Goal: Task Accomplishment & Management: Manage account settings

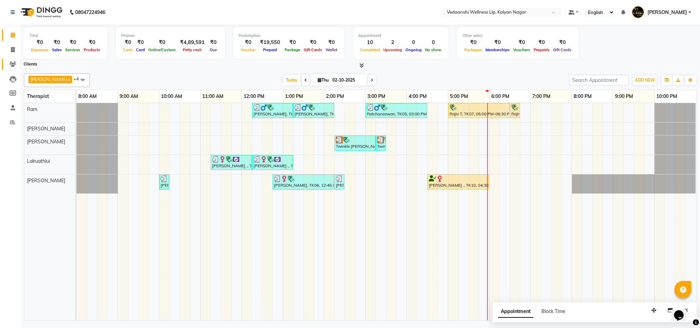
click at [17, 63] on span at bounding box center [13, 64] width 12 height 8
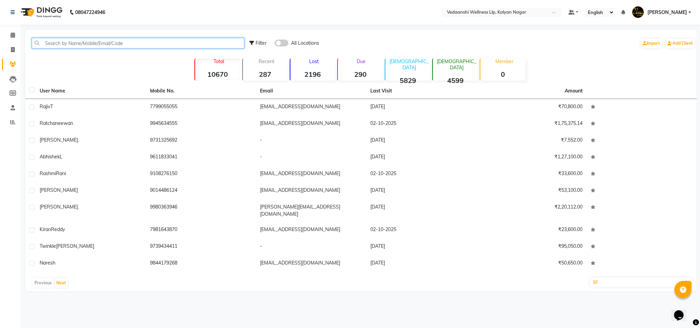
click at [72, 43] on input "text" at bounding box center [138, 43] width 212 height 11
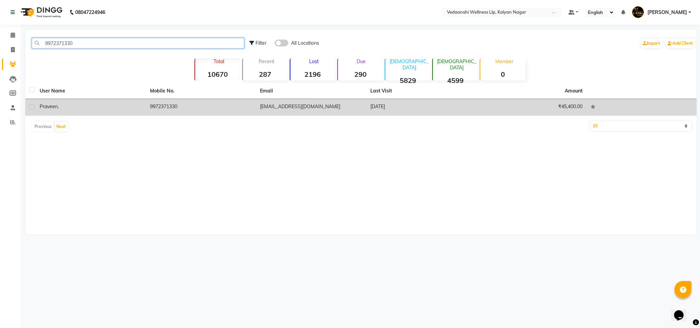
type input "9972371330"
click at [173, 116] on td "9972371330" at bounding box center [201, 107] width 110 height 17
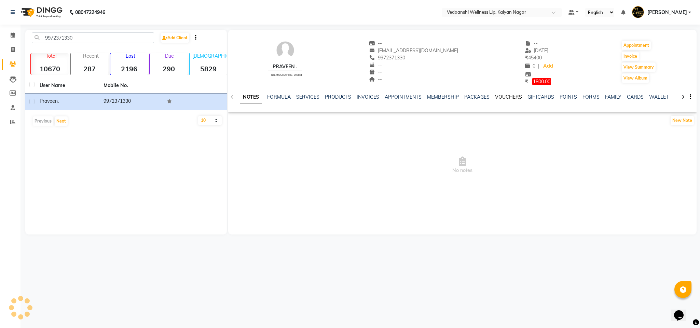
click at [497, 98] on link "VOUCHERS" at bounding box center [508, 97] width 27 height 6
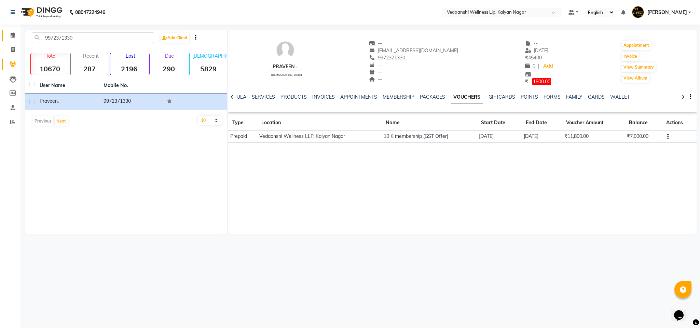
click at [4, 35] on link "Calendar" at bounding box center [10, 35] width 16 height 11
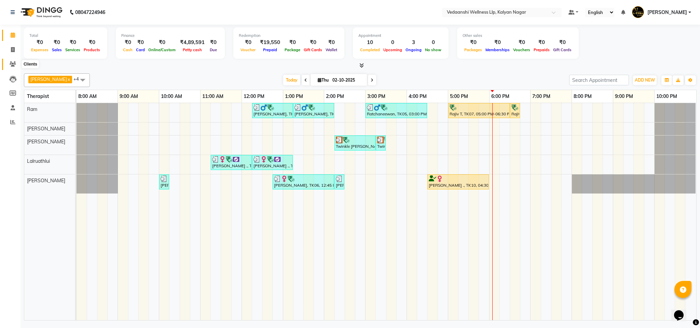
click at [15, 64] on icon at bounding box center [13, 63] width 6 height 5
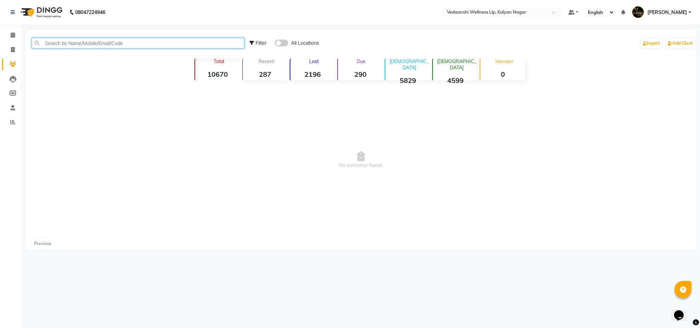
drag, startPoint x: 15, startPoint y: 64, endPoint x: 76, endPoint y: 42, distance: 64.6
click at [76, 42] on input "text" at bounding box center [138, 43] width 212 height 11
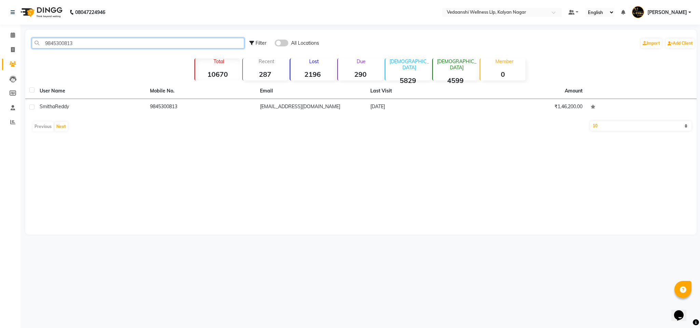
click at [74, 41] on input "9845300813" at bounding box center [138, 43] width 212 height 11
type input "9845300813"
click at [8, 32] on span at bounding box center [13, 35] width 12 height 8
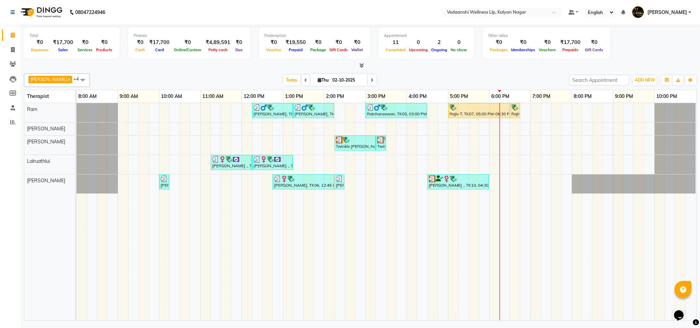
click at [368, 82] on span at bounding box center [372, 80] width 8 height 11
type input "03-10-2025"
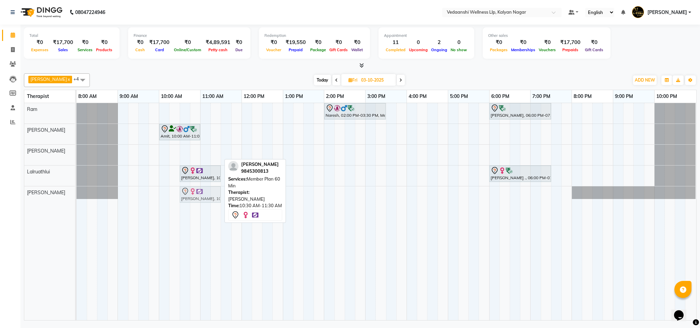
drag, startPoint x: 207, startPoint y: 152, endPoint x: 212, endPoint y: 192, distance: 40.3
click at [212, 192] on tbody "Naresh, 02:00 PM-03:30 PM, Member Plan 90 Min Abhishek L, 06:00 PM-07:30 PM, Me…" at bounding box center [386, 151] width 619 height 96
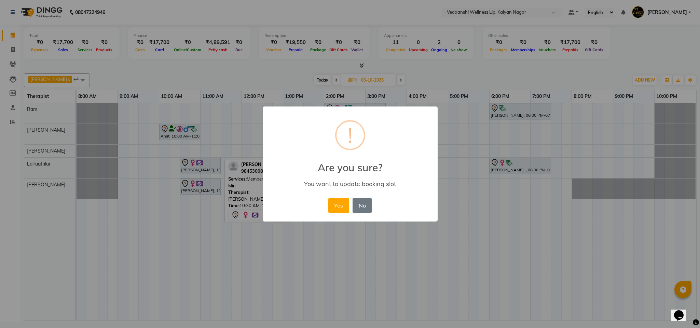
click at [333, 203] on button "Yes" at bounding box center [338, 205] width 21 height 15
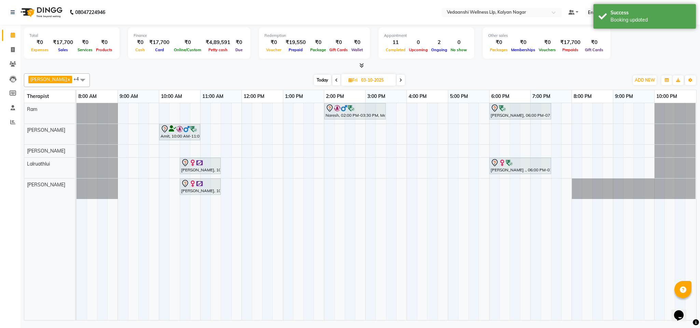
click at [224, 147] on div "Naresh, 02:00 PM-03:30 PM, Member Plan 90 Min Abhishek L, 06:00 PM-07:30 PM, Me…" at bounding box center [387, 211] width 620 height 217
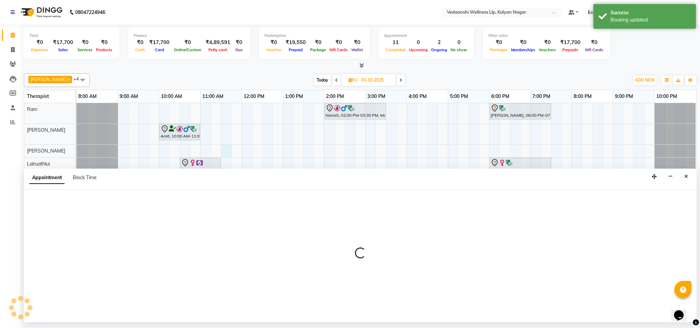
select select "67322"
select select "690"
select select "tentative"
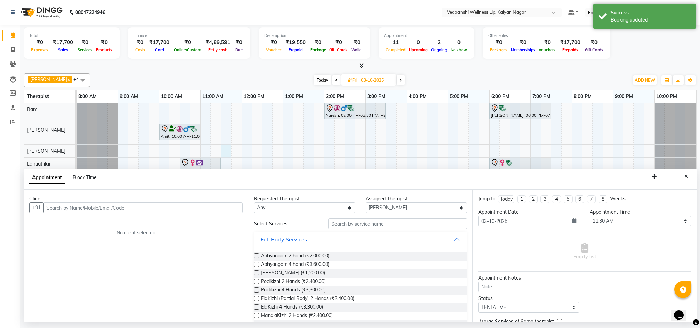
click at [79, 205] on input "text" at bounding box center [142, 208] width 199 height 11
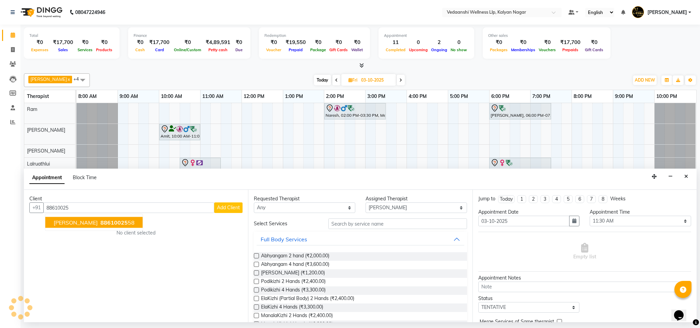
click at [101, 219] on button "Vandhna Chakraborty 88610025 58" at bounding box center [93, 222] width 97 height 11
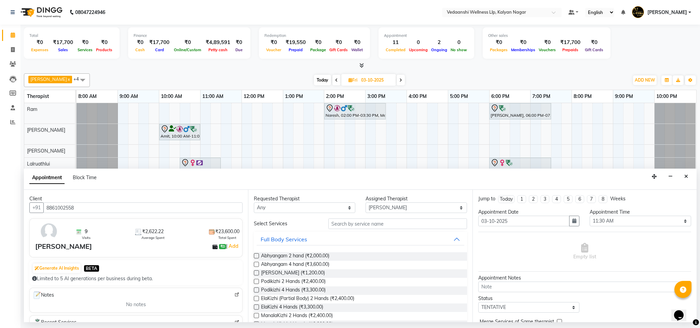
type input "8861002558"
click at [333, 209] on select "Any Amos Benjamin Jennifer Zoramsangi Lalruathlui Ram Rashika Khadse" at bounding box center [304, 208] width 101 height 11
select select "67322"
click at [254, 203] on select "Any Amos Benjamin Jennifer Zoramsangi Lalruathlui Ram Rashika Khadse" at bounding box center [304, 208] width 101 height 11
click at [352, 222] on input "text" at bounding box center [397, 224] width 139 height 11
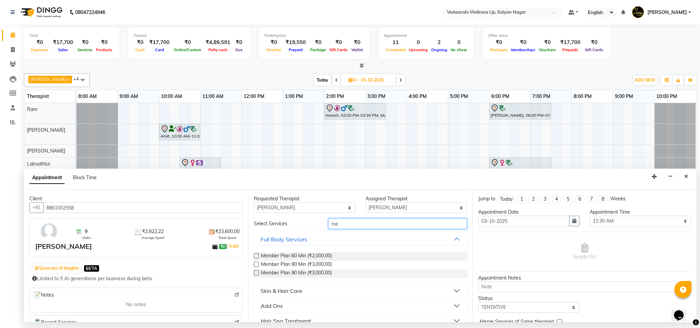
type input "m"
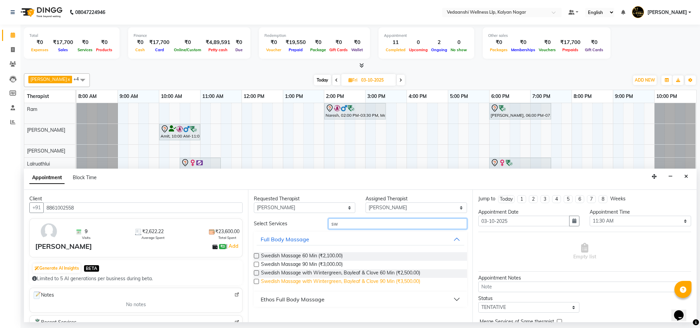
type input "sw"
click at [381, 280] on span "Swedish Massage with Wintergreen, Bayleaf & Clove 90 Min (₹3,500.00)" at bounding box center [340, 282] width 159 height 9
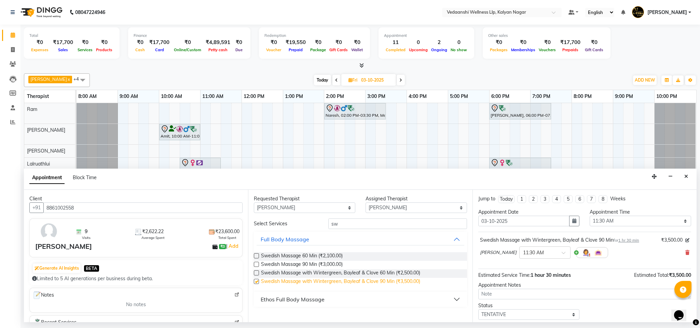
checkbox input "false"
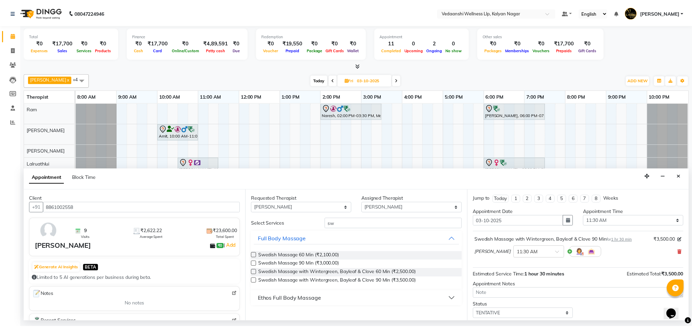
scroll to position [42, 0]
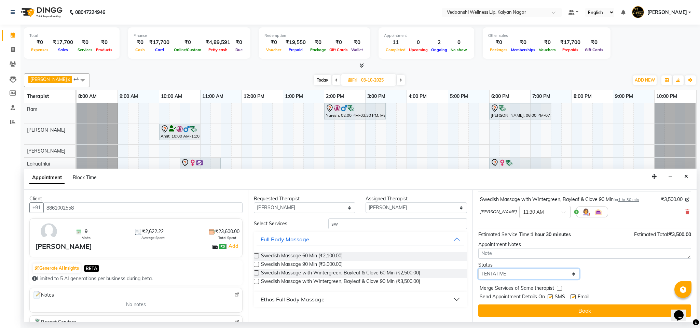
click at [501, 273] on select "Select TENTATIVE CONFIRM UPCOMING" at bounding box center [528, 274] width 101 height 11
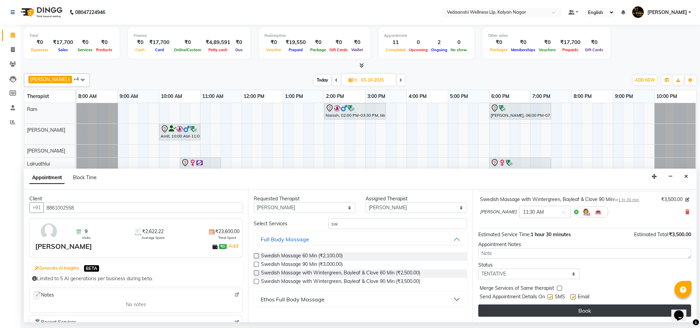
drag, startPoint x: 637, startPoint y: 266, endPoint x: 603, endPoint y: 310, distance: 55.5
click at [637, 266] on div "Status Select TENTATIVE CONFIRM UPCOMING" at bounding box center [584, 271] width 223 height 18
click at [585, 309] on button "Book" at bounding box center [584, 311] width 213 height 12
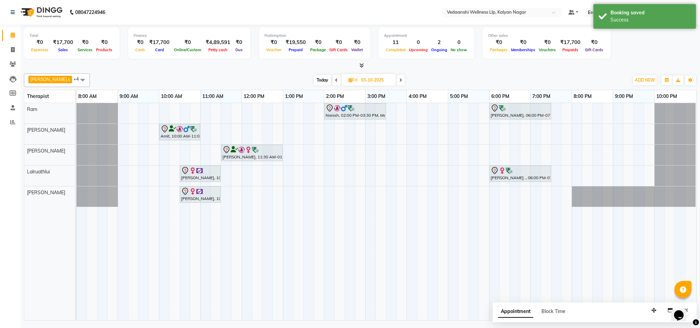
click at [314, 77] on span "Today" at bounding box center [322, 80] width 17 height 11
type input "02-10-2025"
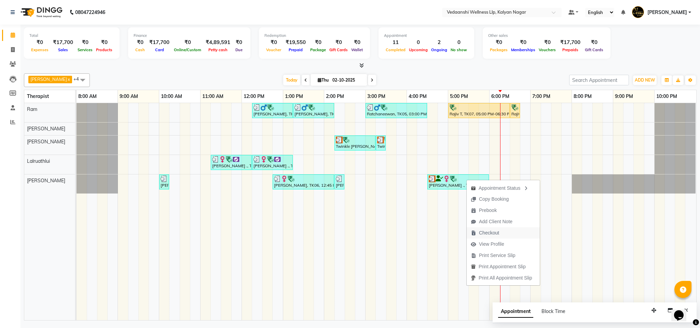
click at [490, 236] on span "Checkout" at bounding box center [489, 233] width 20 height 7
select select "service"
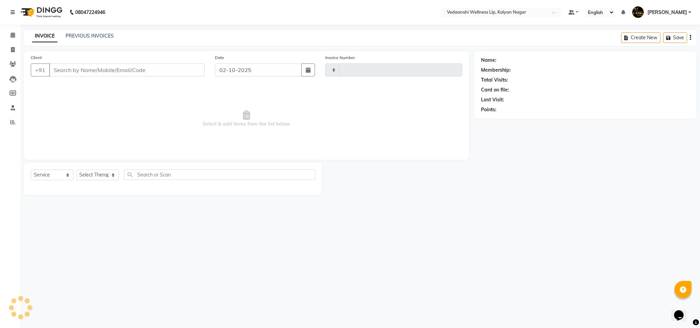
type input "1476"
select select "4293"
type input "9731325692"
select select "25779"
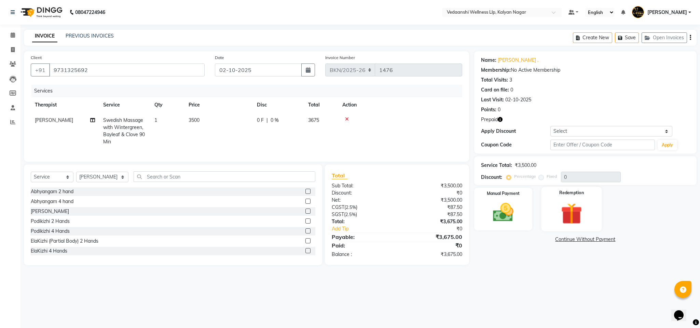
click at [572, 214] on img at bounding box center [571, 213] width 35 height 27
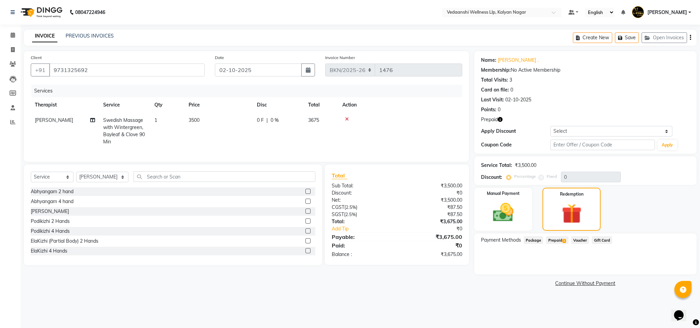
click at [562, 240] on span "1" at bounding box center [564, 241] width 4 height 4
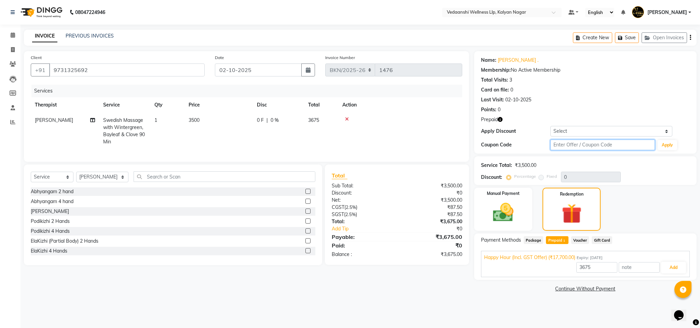
click at [575, 146] on input "text" at bounding box center [602, 145] width 105 height 11
type input "d50%"
click at [670, 147] on button "Apply" at bounding box center [666, 145] width 19 height 10
type input "50"
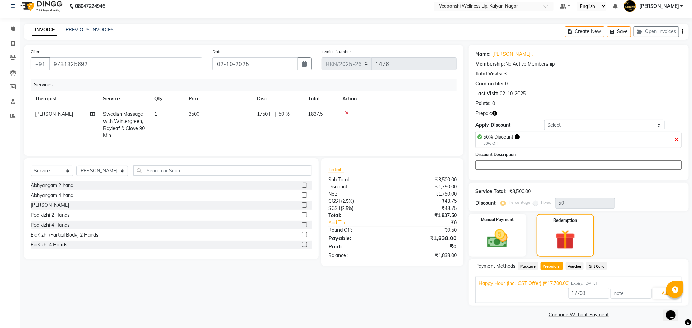
scroll to position [9, 0]
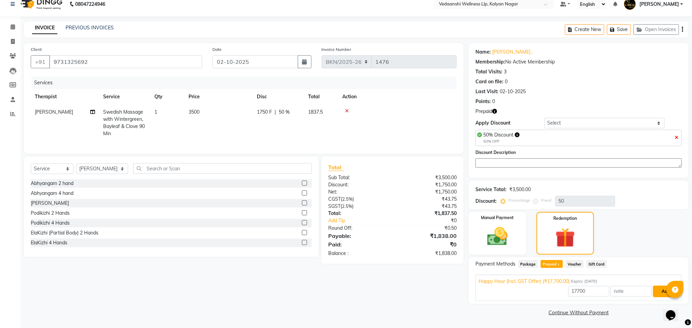
click at [659, 292] on button "Add" at bounding box center [665, 292] width 25 height 12
click at [580, 291] on input "17700" at bounding box center [588, 291] width 41 height 11
type input "1750"
click at [652, 294] on div "1750 Add" at bounding box center [578, 291] width 200 height 13
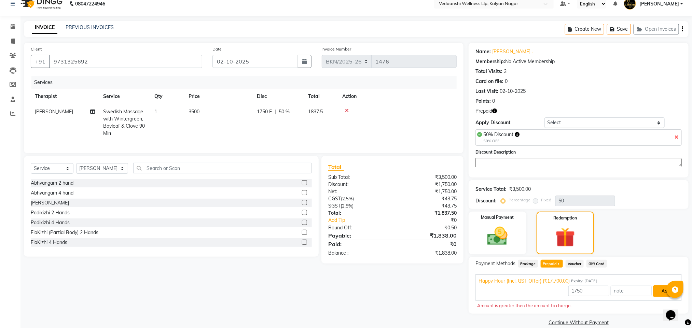
click at [661, 291] on button "Add" at bounding box center [665, 292] width 25 height 12
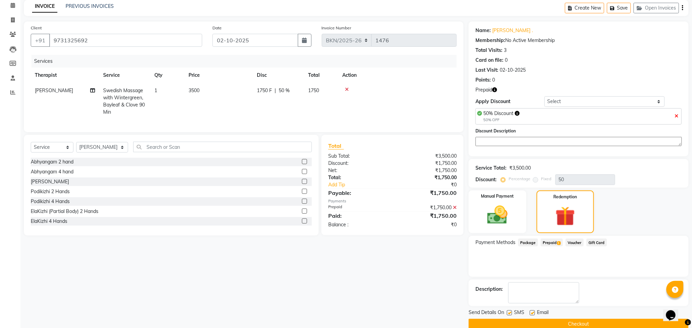
scroll to position [42, 0]
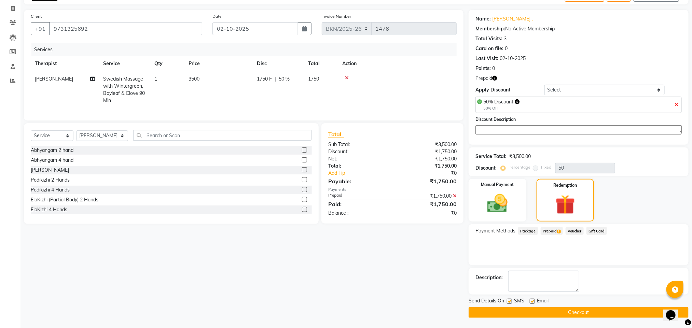
click at [531, 302] on label at bounding box center [532, 301] width 5 height 5
click at [531, 302] on input "checkbox" at bounding box center [532, 302] width 4 height 4
checkbox input "false"
click at [508, 302] on label at bounding box center [509, 301] width 5 height 5
click at [508, 302] on input "checkbox" at bounding box center [509, 302] width 4 height 4
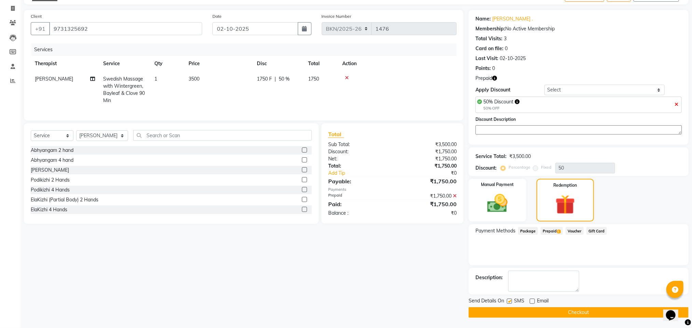
checkbox input "false"
click at [523, 310] on button "Checkout" at bounding box center [579, 312] width 220 height 11
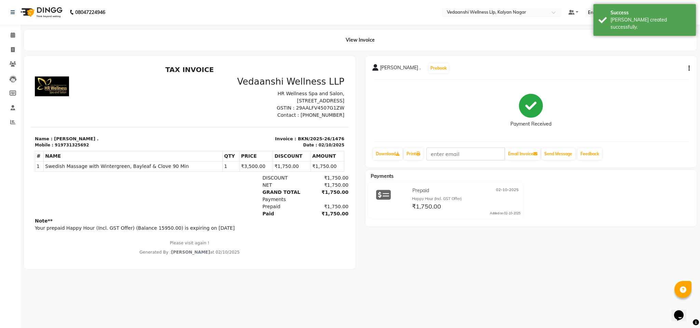
scroll to position [5, 0]
click at [13, 33] on icon at bounding box center [13, 34] width 4 height 5
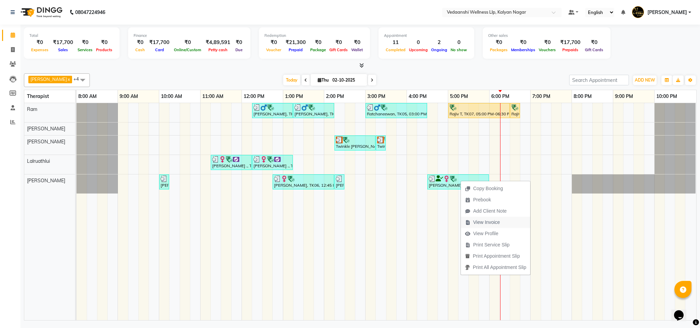
click at [491, 220] on span "View Invoice" at bounding box center [486, 222] width 27 height 7
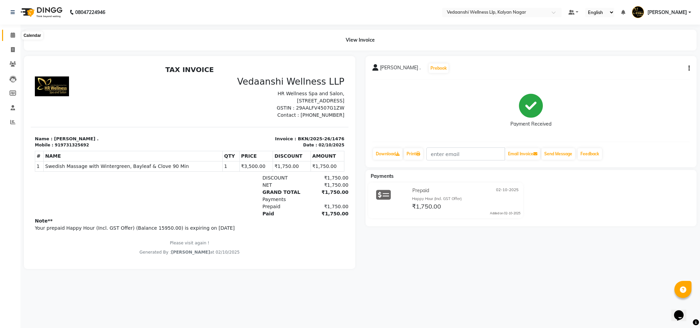
click at [13, 32] on icon at bounding box center [13, 34] width 4 height 5
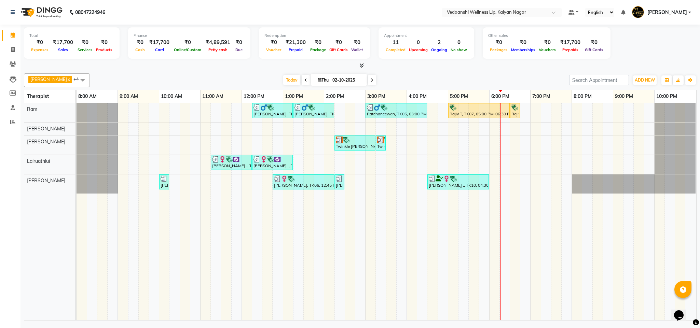
click at [422, 65] on div at bounding box center [360, 65] width 672 height 7
click at [283, 77] on span "Today" at bounding box center [291, 80] width 17 height 11
click at [398, 68] on div at bounding box center [360, 65] width 672 height 7
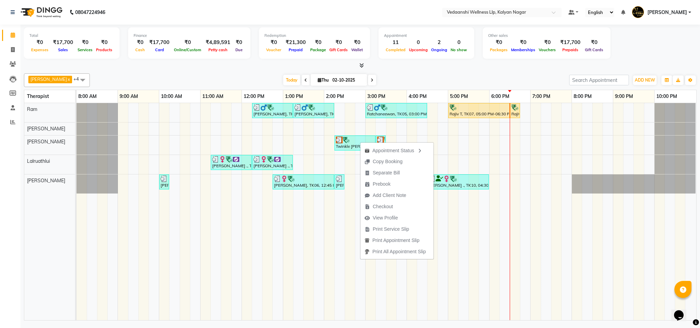
click at [306, 86] on div "[PERSON_NAME] x [PERSON_NAME] x Lalruathlui x Ram x [PERSON_NAME] x +4 Select A…" at bounding box center [360, 80] width 672 height 14
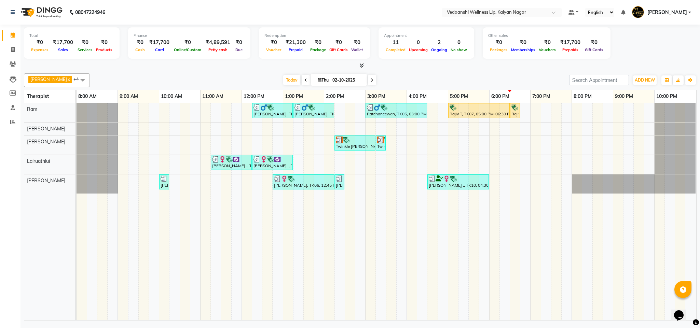
click at [318, 79] on span "Thu" at bounding box center [323, 80] width 14 height 5
select select "10"
select select "2025"
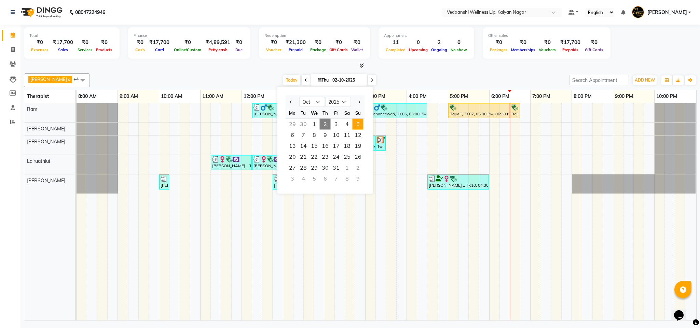
click at [357, 126] on span "5" at bounding box center [357, 124] width 11 height 11
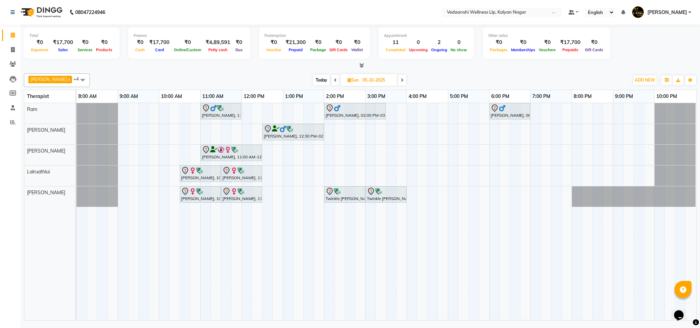
click at [334, 80] on icon at bounding box center [335, 80] width 3 height 4
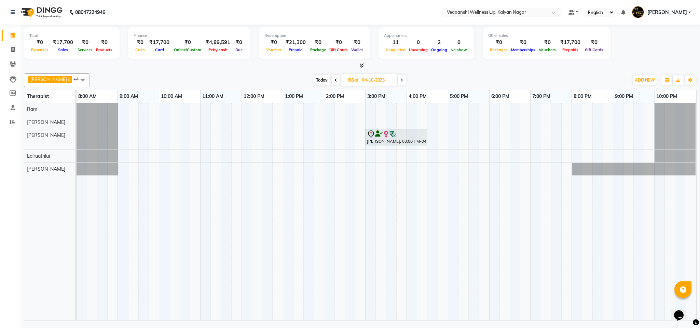
click at [400, 79] on icon at bounding box center [401, 80] width 3 height 4
type input "05-10-2025"
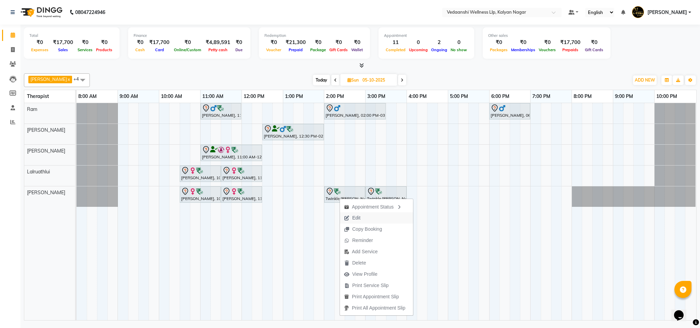
click at [361, 216] on span "Edit" at bounding box center [352, 217] width 25 height 11
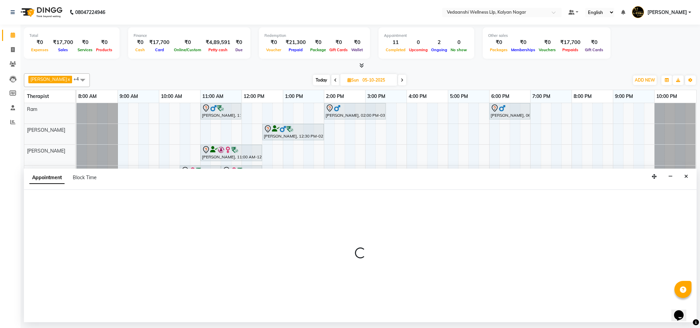
select select "tentative"
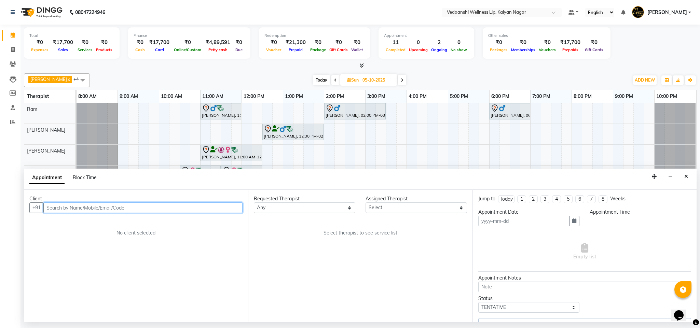
type input "05-10-2025"
select select "840"
select select "25779"
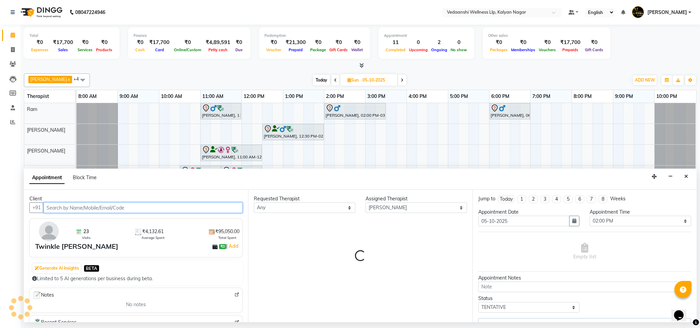
select select "1336"
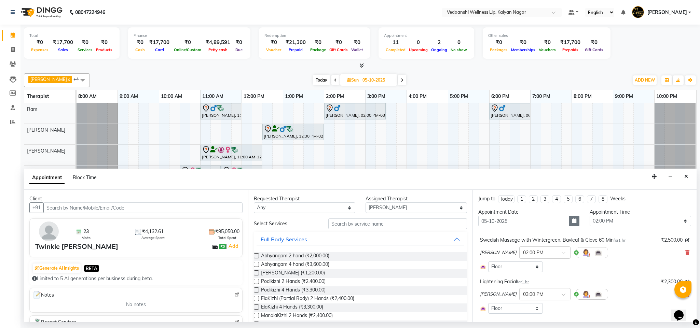
click at [573, 220] on button "button" at bounding box center [574, 221] width 10 height 11
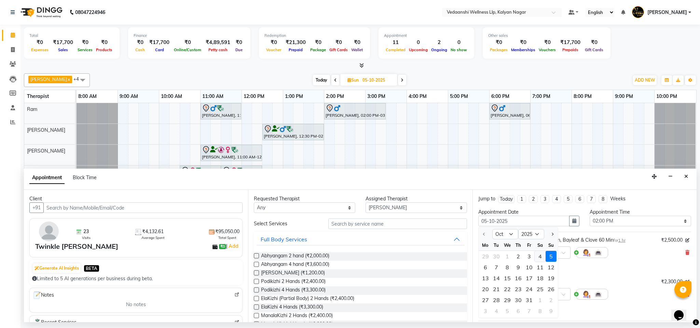
click at [540, 260] on div "4" at bounding box center [539, 256] width 11 height 11
type input "04-10-2025"
select select "840"
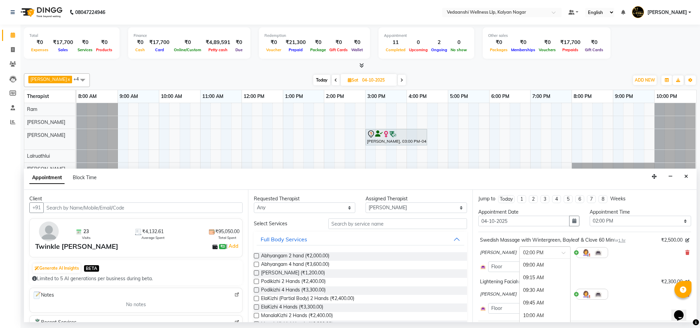
click at [537, 251] on input "text" at bounding box center [538, 252] width 30 height 7
click at [535, 282] on div "11:30 AM" at bounding box center [544, 282] width 51 height 13
click at [543, 297] on input "text" at bounding box center [538, 293] width 30 height 7
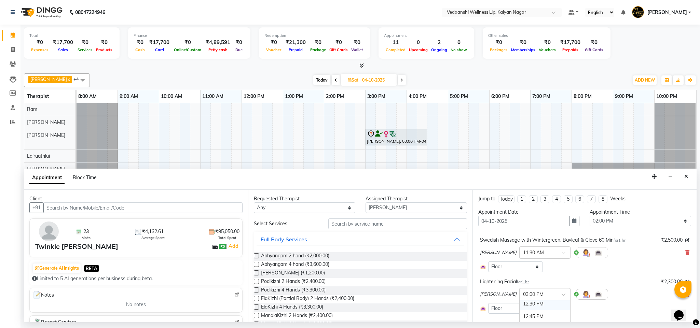
click at [534, 306] on div "12:30 PM" at bounding box center [544, 304] width 51 height 13
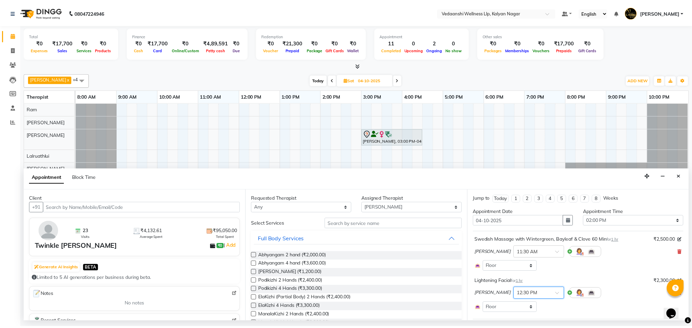
scroll to position [74, 0]
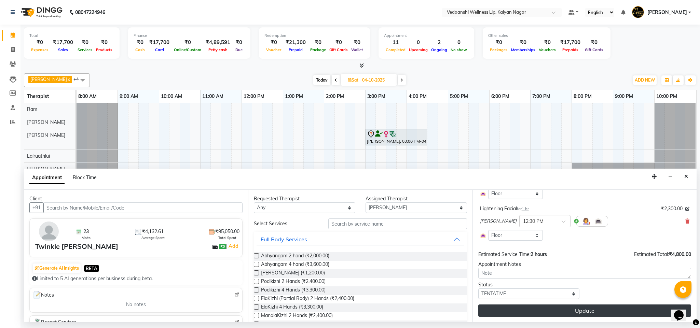
click at [535, 310] on button "Update" at bounding box center [584, 311] width 213 height 12
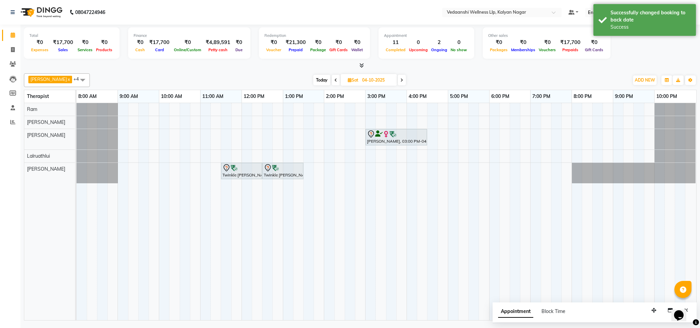
click at [319, 82] on span "Today" at bounding box center [321, 80] width 17 height 11
type input "02-10-2025"
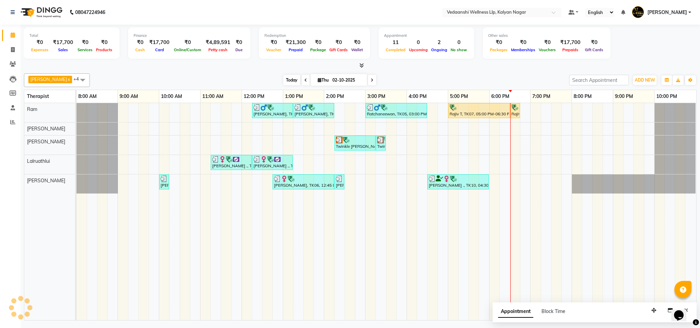
click at [283, 81] on span "Today" at bounding box center [291, 80] width 17 height 11
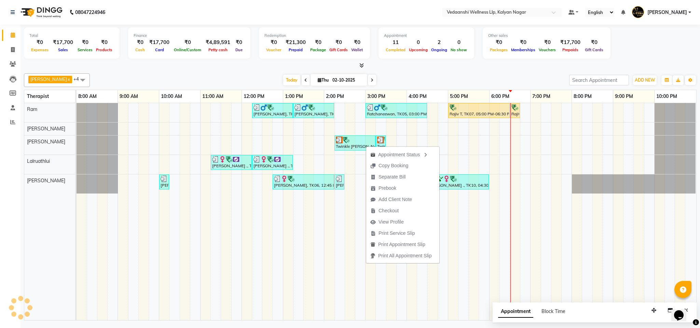
click at [405, 78] on div "Today Thu 02-10-2025" at bounding box center [329, 80] width 472 height 10
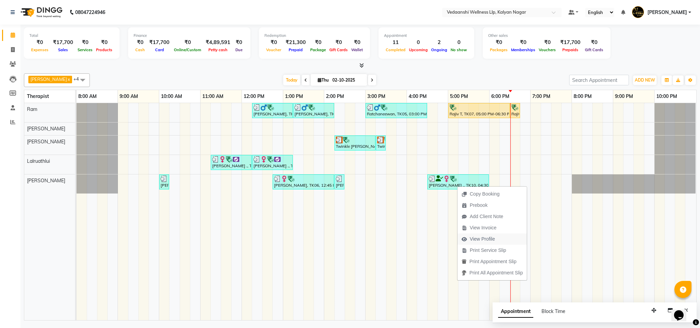
click at [481, 241] on span "View Profile" at bounding box center [482, 239] width 25 height 7
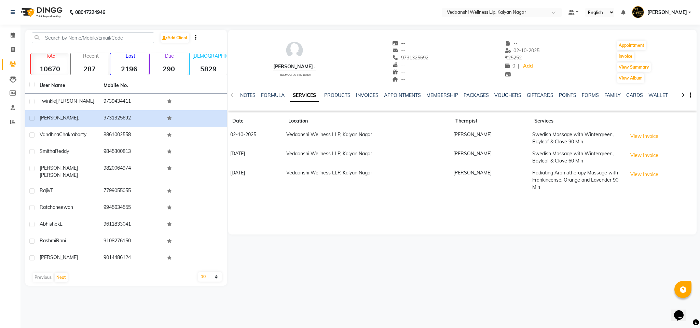
click at [248, 92] on div "NOTES" at bounding box center [247, 95] width 15 height 7
click at [248, 94] on link "NOTES" at bounding box center [247, 95] width 15 height 6
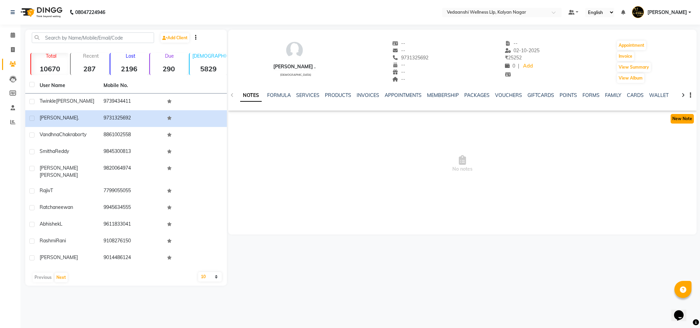
click at [677, 119] on button "New Note" at bounding box center [681, 119] width 23 height 10
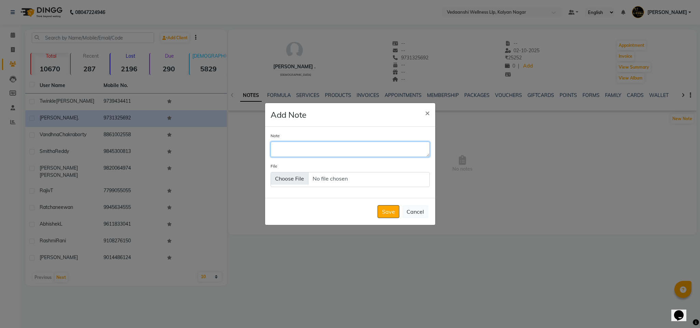
click at [350, 152] on textarea "Note" at bounding box center [349, 149] width 159 height 15
paste textarea "[EMAIL_ADDRESS][DOMAIN_NAME]"
type textarea "[EMAIL_ADDRESS][DOMAIN_NAME]"
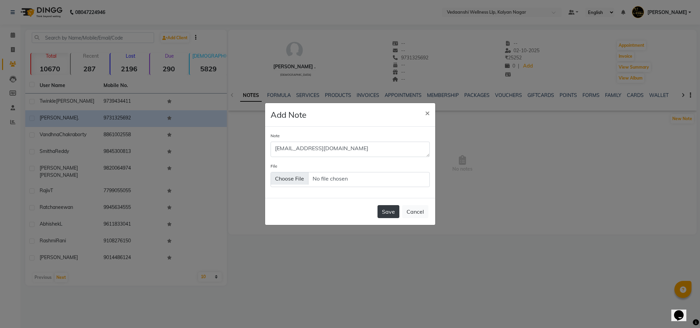
click at [386, 213] on button "Save" at bounding box center [388, 211] width 22 height 13
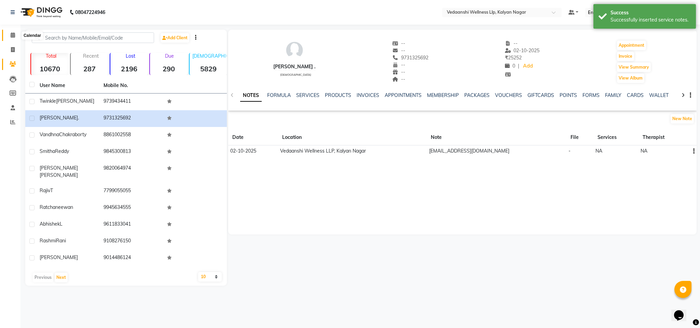
click at [9, 34] on span at bounding box center [13, 35] width 12 height 8
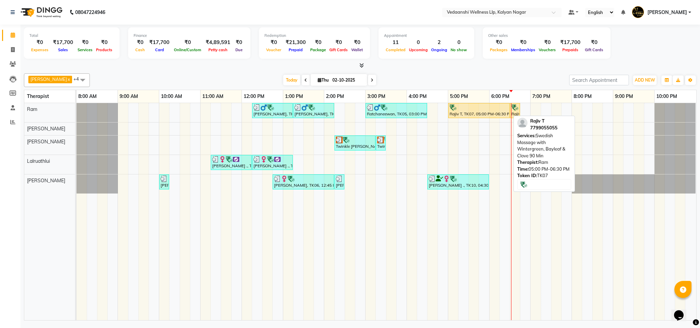
click at [472, 108] on div at bounding box center [478, 107] width 59 height 7
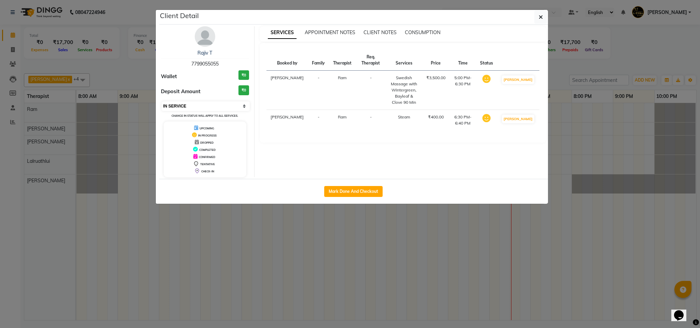
click at [192, 108] on select "Select IN SERVICE CONFIRMED TENTATIVE CHECK IN MARK DONE DROPPED UPCOMING" at bounding box center [206, 106] width 88 height 10
select select "3"
click at [162, 102] on select "Select IN SERVICE CONFIRMED TENTATIVE CHECK IN MARK DONE DROPPED UPCOMING" at bounding box center [206, 106] width 88 height 10
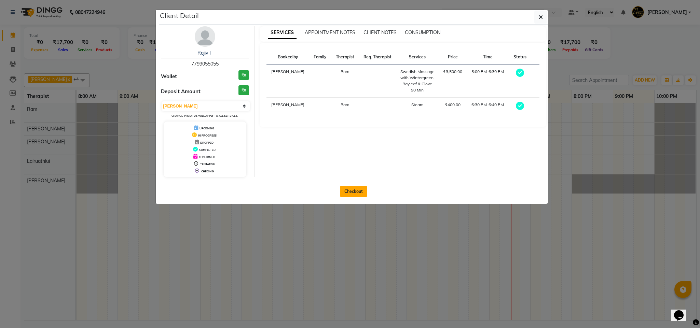
click at [363, 193] on button "Checkout" at bounding box center [353, 191] width 27 height 11
select select "service"
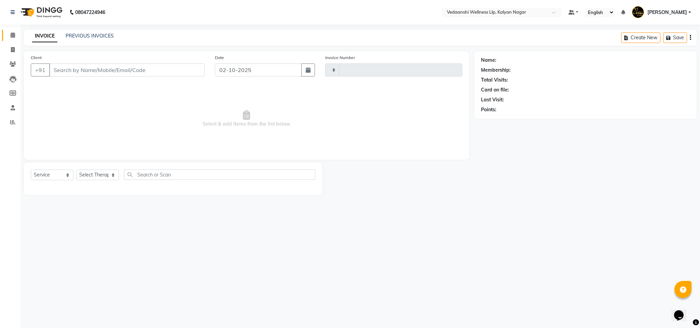
type input "1477"
select select "4293"
type input "7799055055"
select select "67164"
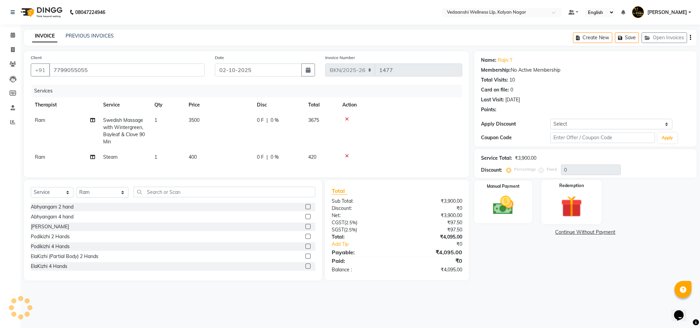
click at [570, 208] on img at bounding box center [571, 206] width 35 height 27
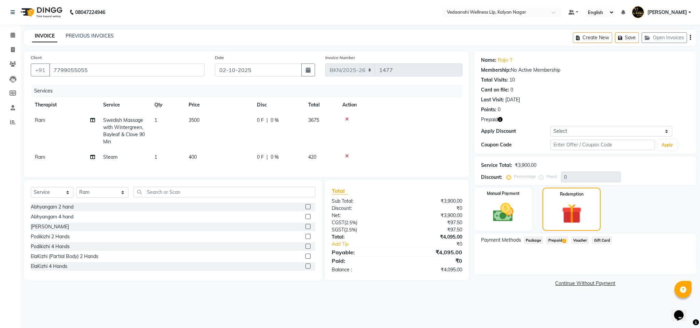
click at [556, 236] on div "Payment Methods Package Prepaid 1 Voucher Gift Card" at bounding box center [585, 254] width 222 height 41
click at [556, 237] on span "Prepaid 1" at bounding box center [557, 240] width 22 height 8
click at [525, 282] on div "Name: Rajiv T Membership: No Active Membership Total Visits: 10 Card on file: 0…" at bounding box center [587, 172] width 227 height 243
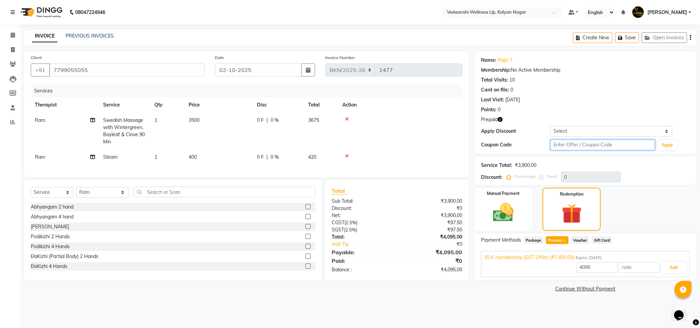
click at [561, 149] on input "text" at bounding box center [602, 145] width 105 height 11
click at [563, 150] on input "text" at bounding box center [602, 145] width 105 height 11
type input "d50%"
click at [669, 145] on button "Apply" at bounding box center [666, 145] width 19 height 10
type input "50"
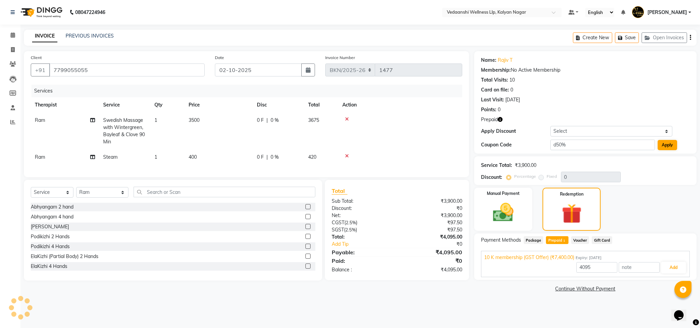
type input "7400"
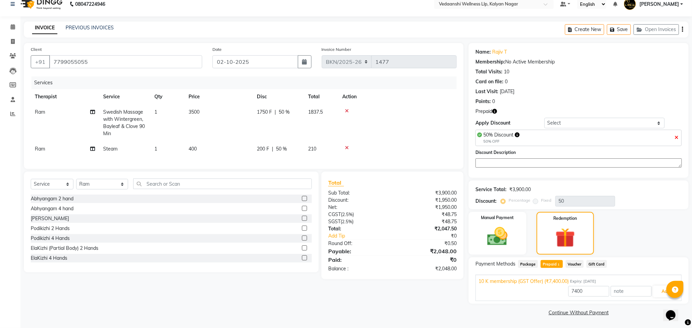
scroll to position [9, 0]
click at [347, 147] on icon at bounding box center [347, 147] width 4 height 5
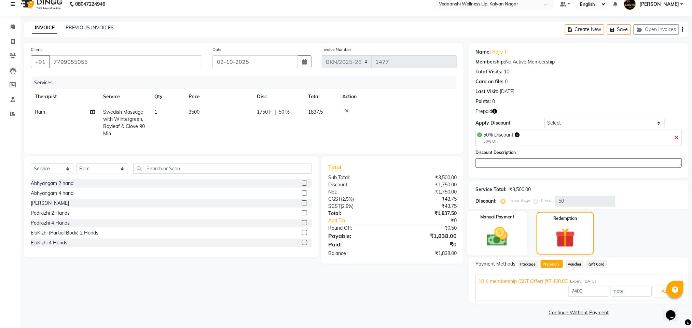
click at [490, 229] on img at bounding box center [497, 237] width 34 height 24
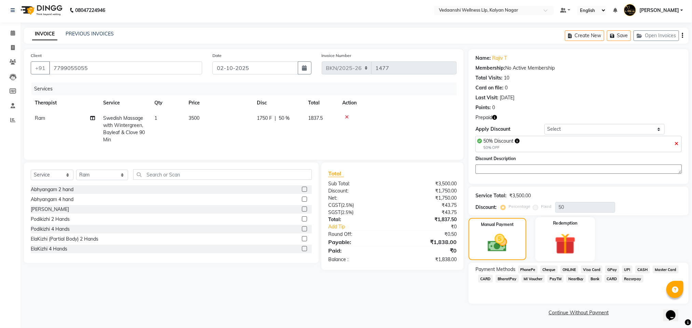
click at [553, 236] on img at bounding box center [565, 244] width 34 height 26
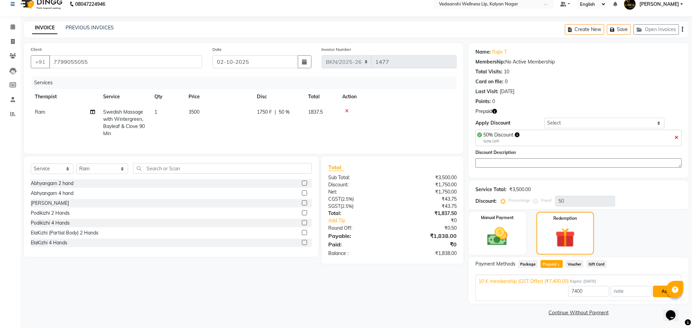
click at [655, 291] on button "Add" at bounding box center [665, 292] width 25 height 12
click at [572, 286] on input "7400" at bounding box center [588, 291] width 41 height 11
type input "1750"
click at [656, 294] on button "Add" at bounding box center [665, 292] width 25 height 12
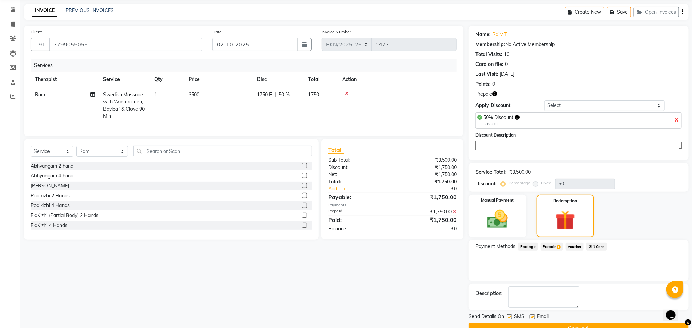
scroll to position [42, 0]
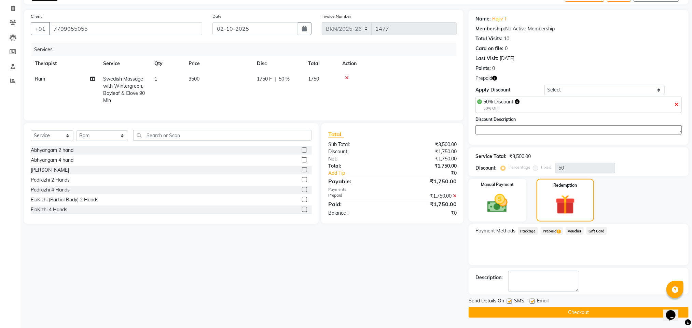
click at [548, 311] on button "Checkout" at bounding box center [579, 312] width 220 height 11
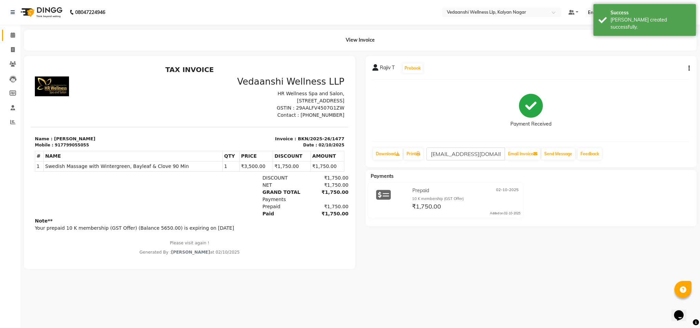
click at [14, 40] on link "Calendar" at bounding box center [10, 35] width 16 height 11
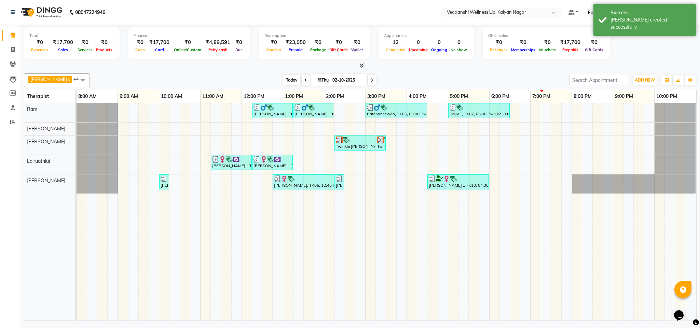
click at [283, 82] on span "Today" at bounding box center [291, 80] width 17 height 11
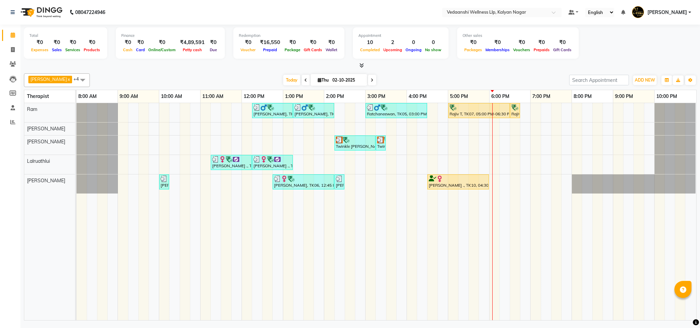
click at [371, 78] on icon at bounding box center [372, 80] width 3 height 4
type input "03-10-2025"
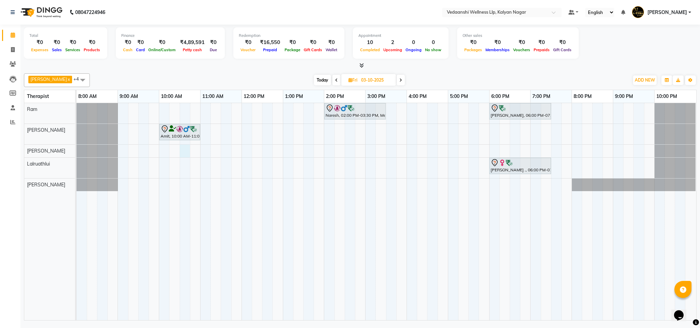
click at [181, 151] on div "Naresh, 02:00 PM-03:30 PM, Member Plan 90 Min Abhishek L, 06:00 PM-07:30 PM, Me…" at bounding box center [387, 211] width 620 height 217
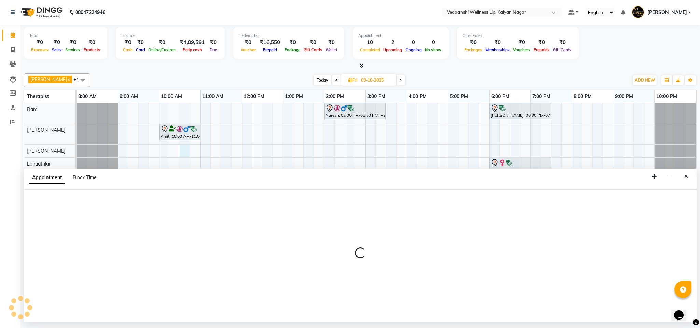
select select "67322"
select select "tentative"
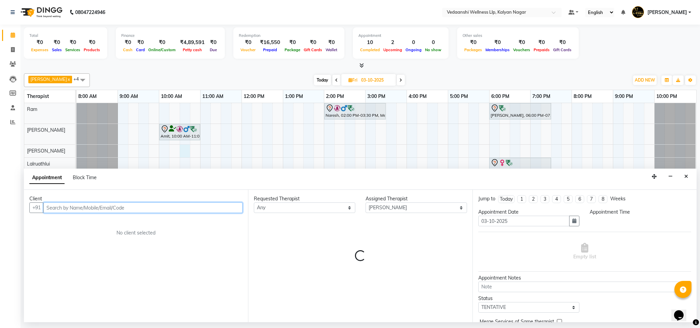
select select "630"
click at [66, 207] on input "text" at bounding box center [142, 208] width 199 height 11
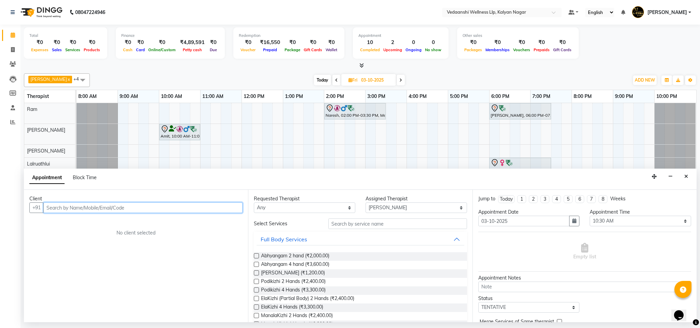
paste input "9845300813"
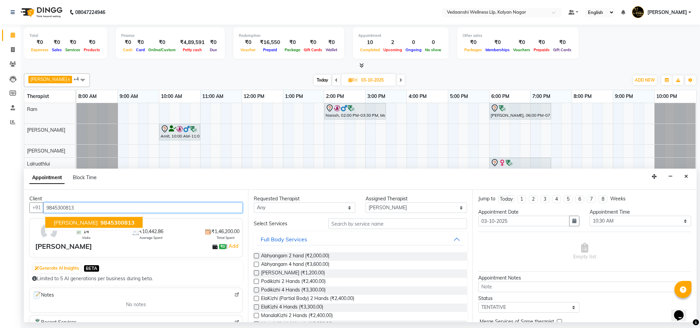
click at [78, 224] on span "[PERSON_NAME]" at bounding box center [76, 222] width 44 height 7
type input "9845300813"
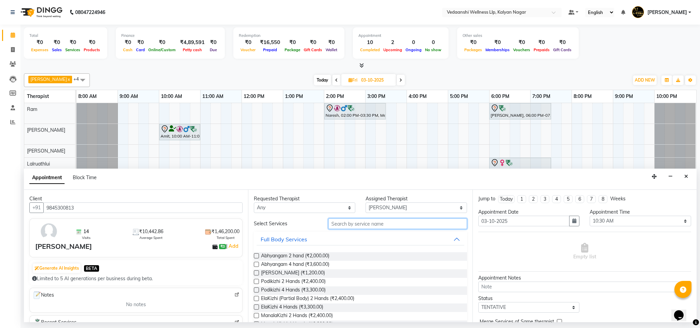
click at [351, 224] on input "text" at bounding box center [397, 224] width 139 height 11
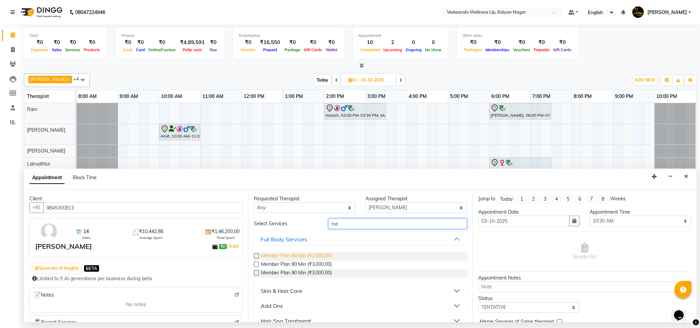
type input "me"
click at [322, 255] on span "Member Plan 60 Min (₹2,000.00)" at bounding box center [296, 256] width 71 height 9
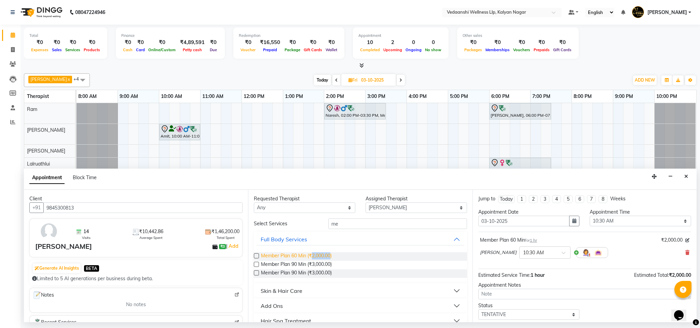
click at [322, 255] on span "Member Plan 60 Min (₹2,000.00)" at bounding box center [296, 256] width 71 height 9
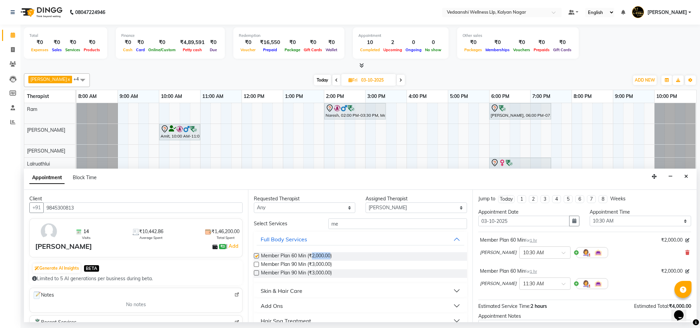
checkbox input "false"
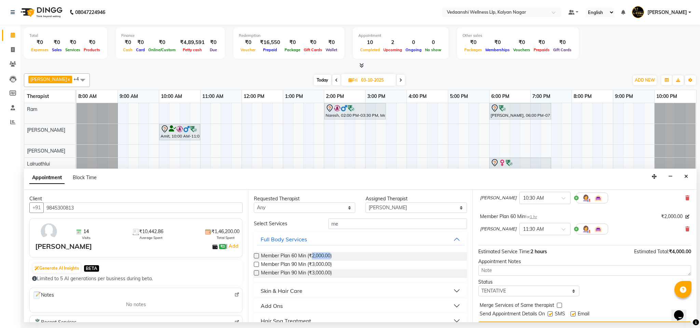
scroll to position [73, 0]
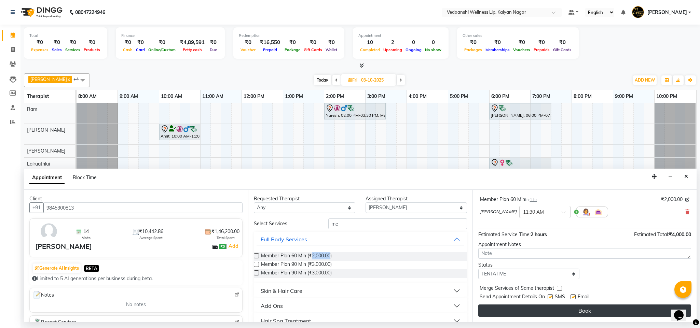
click at [527, 316] on button "Book" at bounding box center [584, 311] width 213 height 12
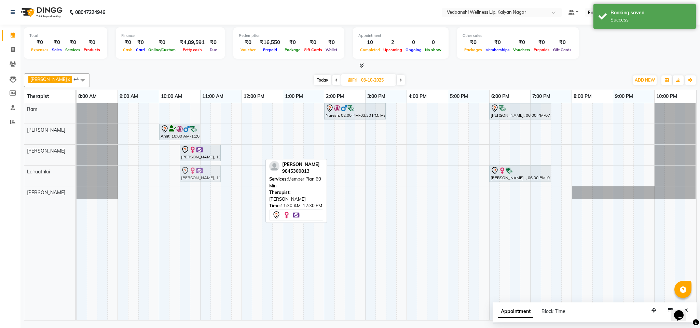
drag, startPoint x: 211, startPoint y: 185, endPoint x: 197, endPoint y: 181, distance: 15.1
click at [197, 181] on tbody "Naresh, 02:00 PM-03:30 PM, Member Plan 90 Min Abhishek L, 06:00 PM-07:30 PM, Me…" at bounding box center [386, 151] width 619 height 96
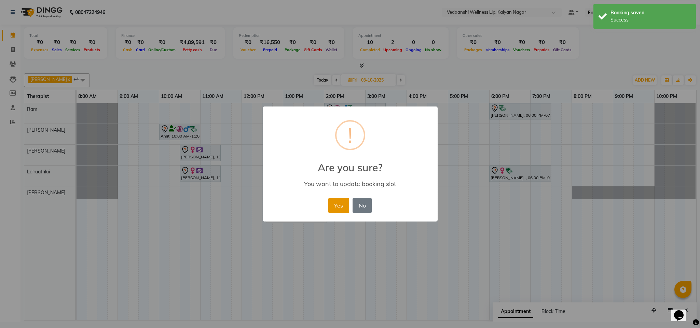
click at [341, 210] on button "Yes" at bounding box center [338, 205] width 21 height 15
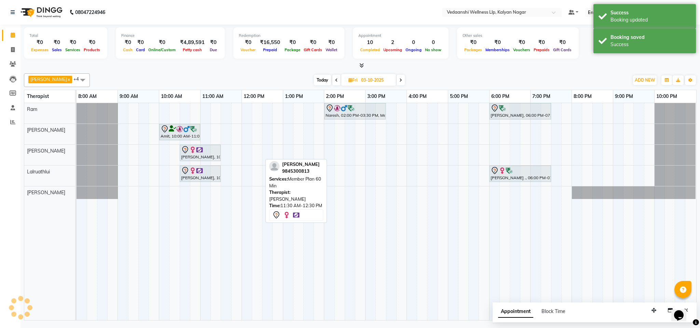
click at [314, 75] on span "Today" at bounding box center [322, 80] width 17 height 11
type input "02-10-2025"
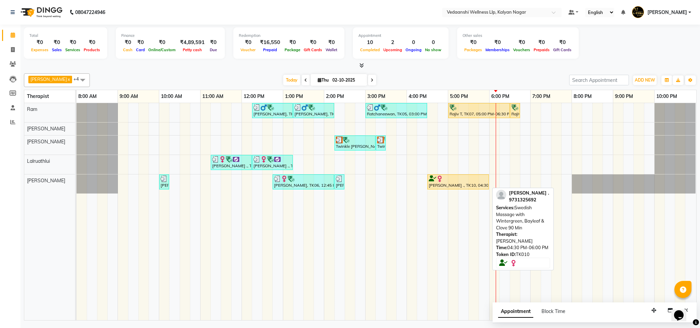
click at [462, 178] on div at bounding box center [458, 179] width 59 height 7
click at [461, 178] on div at bounding box center [458, 179] width 59 height 7
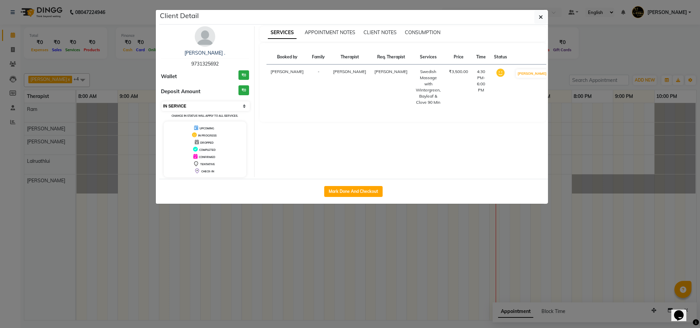
drag, startPoint x: 213, startPoint y: 107, endPoint x: 209, endPoint y: 110, distance: 5.3
click at [213, 107] on select "Select IN SERVICE CONFIRMED TENTATIVE CHECK IN MARK DONE DROPPED UPCOMING" at bounding box center [206, 106] width 88 height 10
select select "3"
click at [162, 102] on select "Select IN SERVICE CONFIRMED TENTATIVE CHECK IN MARK DONE DROPPED UPCOMING" at bounding box center [206, 106] width 88 height 10
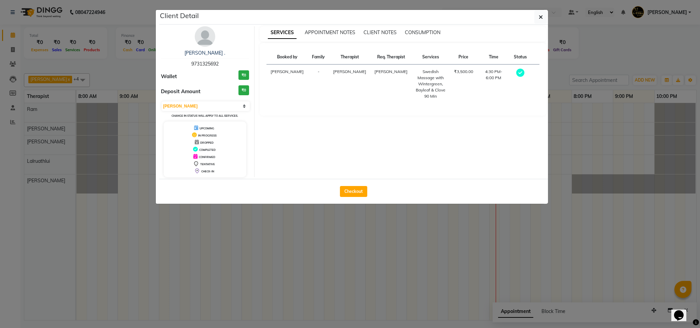
click at [351, 199] on div "Checkout" at bounding box center [353, 191] width 389 height 25
click at [355, 192] on button "Checkout" at bounding box center [353, 191] width 27 height 11
select select "service"
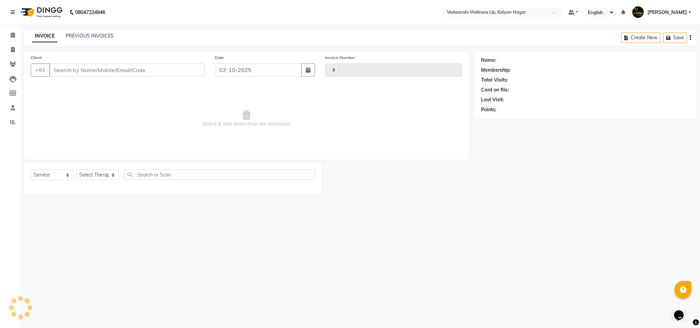
type input "1475"
select select "4293"
type input "9731325692"
select select "25779"
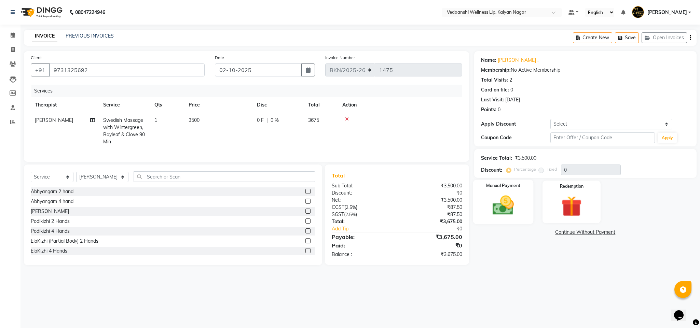
click at [512, 212] on img at bounding box center [503, 205] width 35 height 25
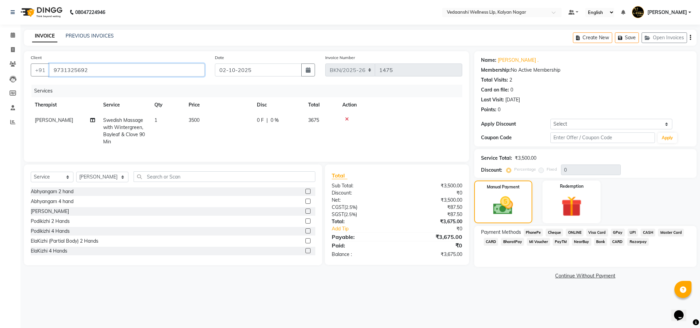
click at [73, 70] on input "9731325692" at bounding box center [126, 70] width 155 height 13
click at [605, 33] on button "Create New" at bounding box center [592, 37] width 39 height 11
select select "service"
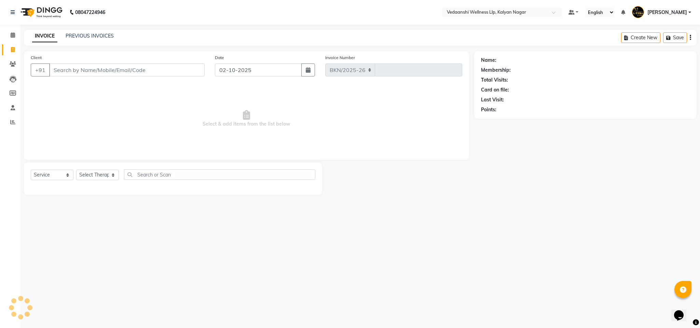
select select "4293"
type input "1475"
click at [66, 74] on input "Client" at bounding box center [126, 70] width 155 height 13
type input "9731325692"
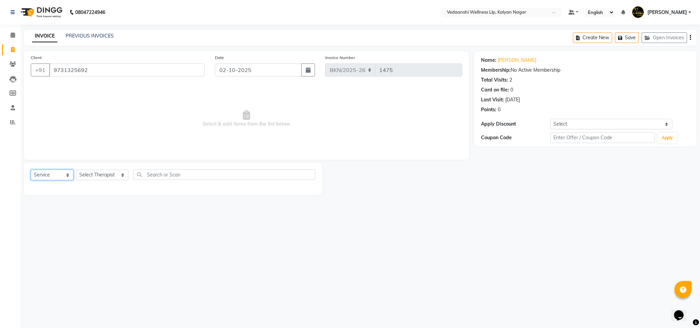
drag, startPoint x: 51, startPoint y: 172, endPoint x: 52, endPoint y: 177, distance: 4.5
click at [51, 172] on select "Select Service Product Membership Package Voucher Prepaid Gift Card" at bounding box center [52, 175] width 43 height 11
select select "P"
click at [31, 170] on select "Select Service Product Membership Package Voucher Prepaid Gift Card" at bounding box center [52, 175] width 43 height 11
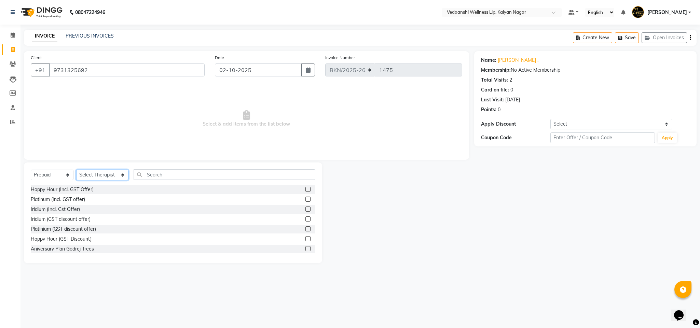
click at [109, 176] on select "Select Therapist [PERSON_NAME] (Beautician) [PERSON_NAME] [PERSON_NAME] [PERSON…" at bounding box center [102, 175] width 52 height 11
select select "15978"
click at [76, 170] on select "Select Therapist [PERSON_NAME] (Beautician) [PERSON_NAME] [PERSON_NAME] [PERSON…" at bounding box center [102, 175] width 52 height 11
click at [305, 190] on label at bounding box center [307, 189] width 5 height 5
click at [305, 190] on input "checkbox" at bounding box center [307, 190] width 4 height 4
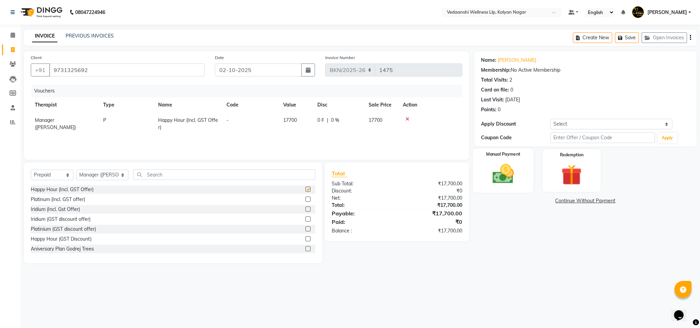
checkbox input "false"
click at [508, 175] on img at bounding box center [503, 174] width 35 height 25
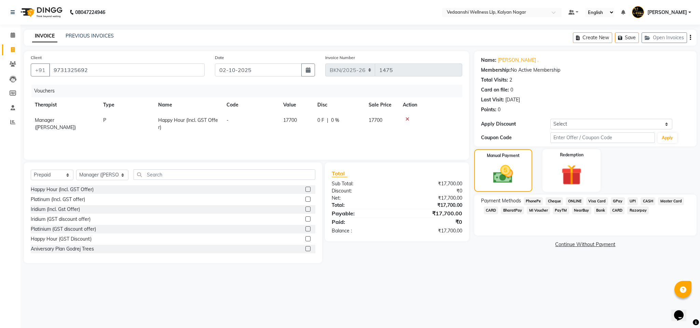
drag, startPoint x: 667, startPoint y: 199, endPoint x: 609, endPoint y: 257, distance: 82.6
click at [671, 206] on div "Master Card" at bounding box center [669, 201] width 29 height 9
click at [670, 197] on span "Master Card" at bounding box center [671, 201] width 26 height 8
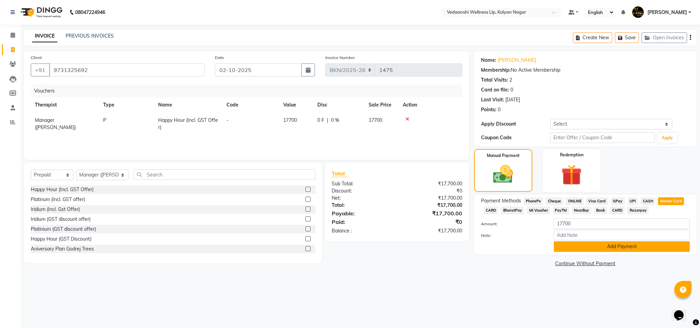
click at [608, 246] on button "Add Payment" at bounding box center [622, 246] width 136 height 11
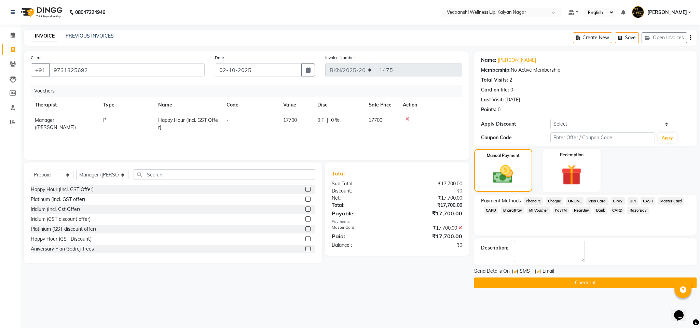
click at [544, 286] on button "Checkout" at bounding box center [585, 283] width 222 height 11
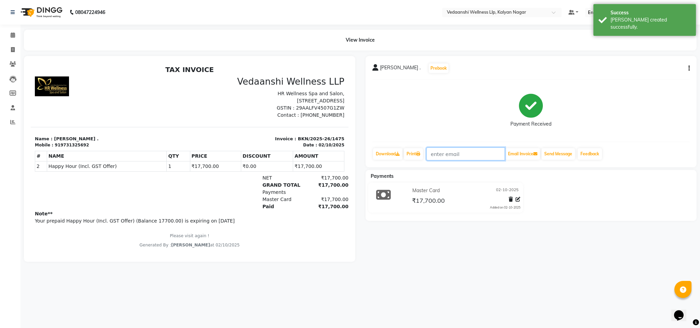
click at [439, 155] on input "text" at bounding box center [465, 154] width 79 height 13
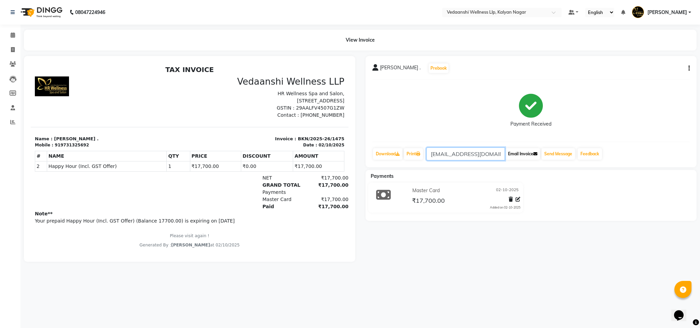
type input "[EMAIL_ADDRESS][DOMAIN_NAME]"
click at [517, 158] on button "Email Invoice" at bounding box center [522, 154] width 35 height 12
click at [463, 154] on input "[EMAIL_ADDRESS][DOMAIN_NAME]" at bounding box center [465, 154] width 79 height 13
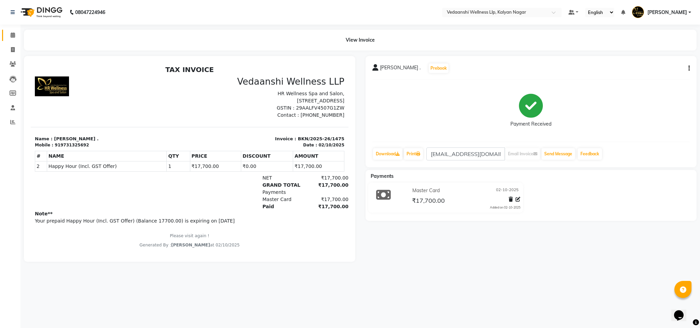
click at [9, 39] on link "Calendar" at bounding box center [10, 35] width 16 height 11
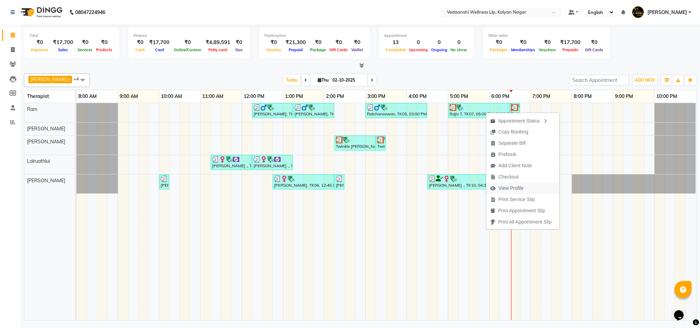
click at [501, 190] on span "View Profile" at bounding box center [510, 188] width 25 height 7
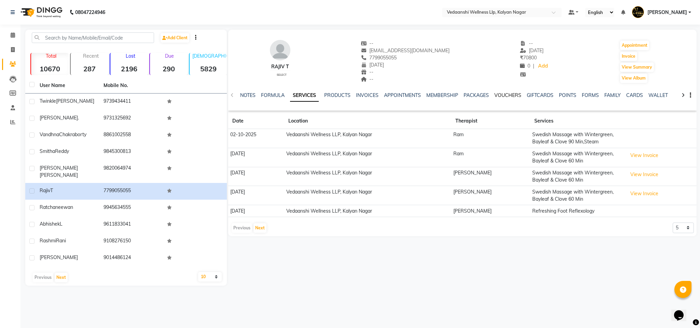
click at [501, 93] on link "VOUCHERS" at bounding box center [507, 95] width 27 height 6
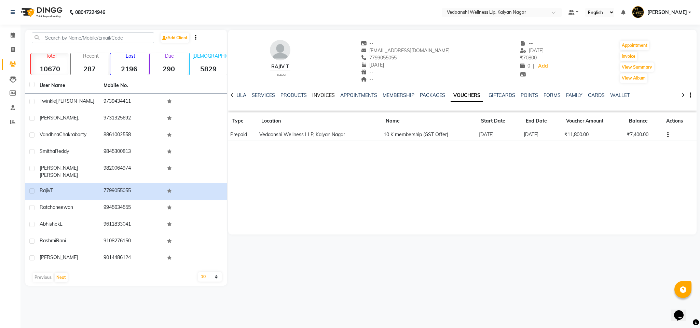
click at [315, 95] on link "INVOICES" at bounding box center [323, 95] width 23 height 6
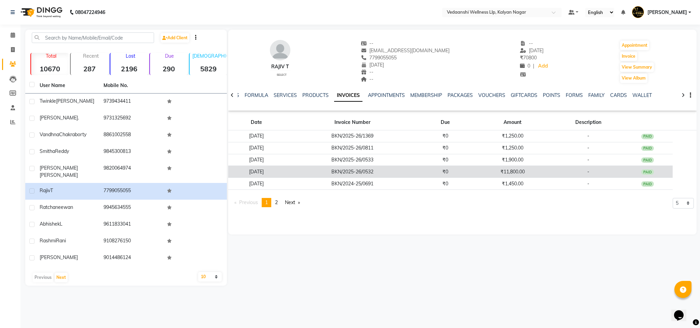
click at [528, 170] on td "₹11,800.00" at bounding box center [512, 172] width 83 height 12
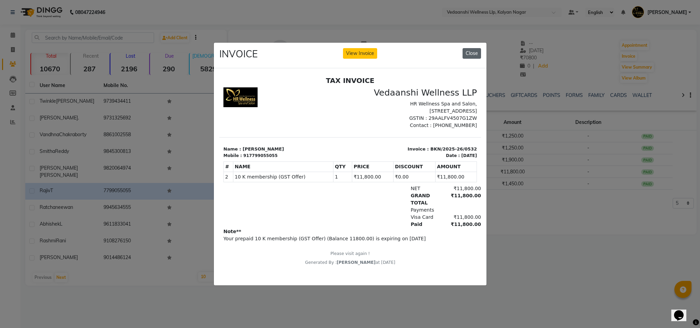
click at [474, 48] on button "Close" at bounding box center [471, 53] width 18 height 11
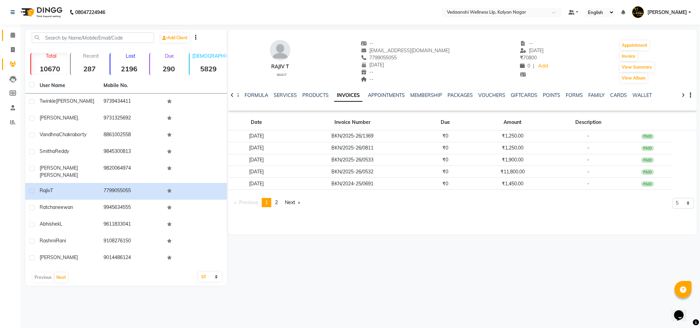
click at [5, 35] on link "Calendar" at bounding box center [10, 35] width 16 height 11
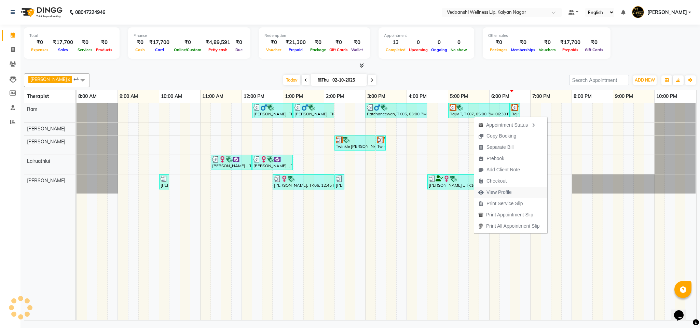
click at [496, 192] on span "View Profile" at bounding box center [498, 192] width 25 height 7
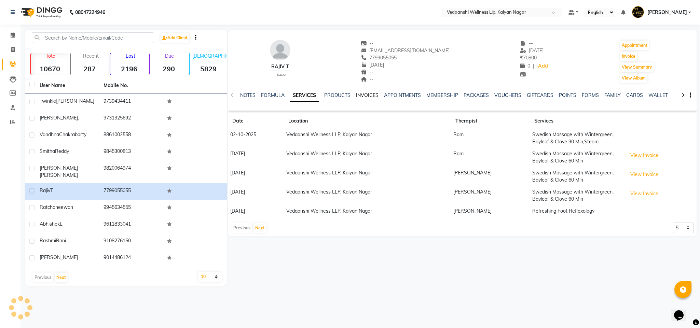
click at [364, 93] on link "INVOICES" at bounding box center [367, 95] width 23 height 6
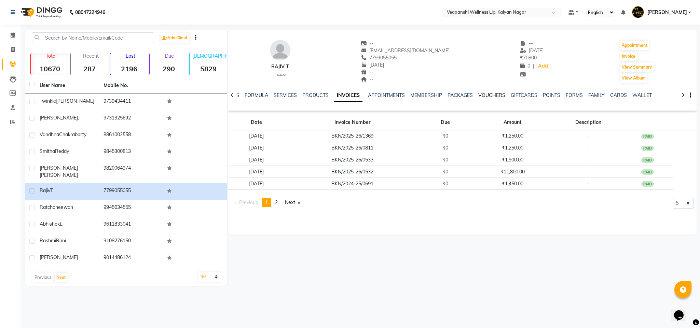
click at [483, 93] on link "VOUCHERS" at bounding box center [491, 95] width 27 height 6
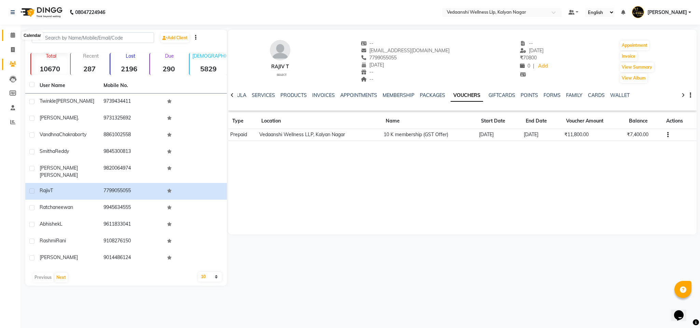
click at [15, 38] on span at bounding box center [13, 35] width 12 height 8
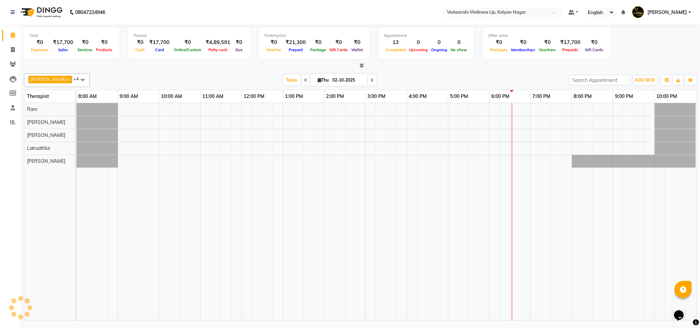
click at [465, 68] on div at bounding box center [360, 65] width 672 height 7
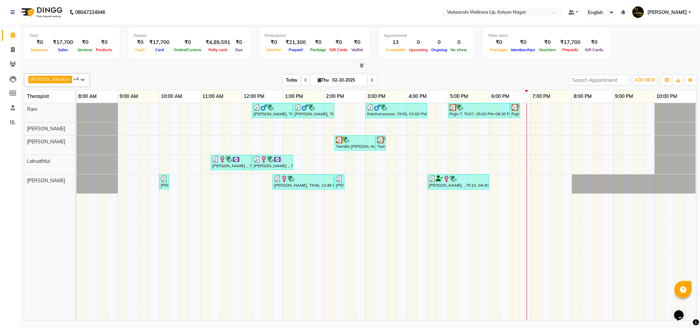
click at [283, 82] on span "Today" at bounding box center [291, 80] width 17 height 11
click at [284, 81] on span "Today" at bounding box center [291, 80] width 17 height 11
click at [371, 78] on icon at bounding box center [372, 80] width 3 height 4
type input "03-10-2025"
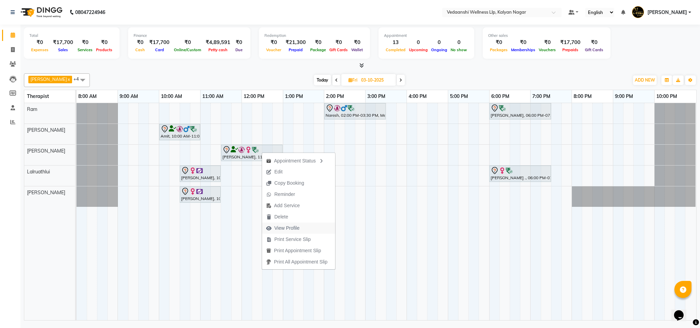
click at [301, 230] on span "View Profile" at bounding box center [283, 228] width 42 height 11
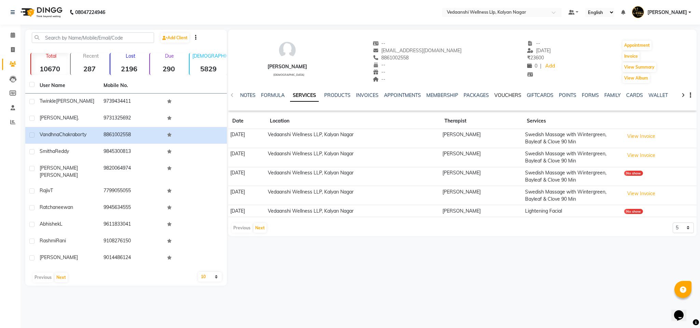
click at [503, 95] on link "VOUCHERS" at bounding box center [507, 95] width 27 height 6
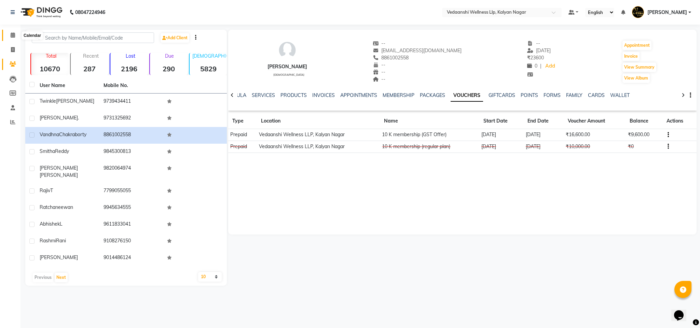
click at [12, 38] on span at bounding box center [13, 35] width 12 height 8
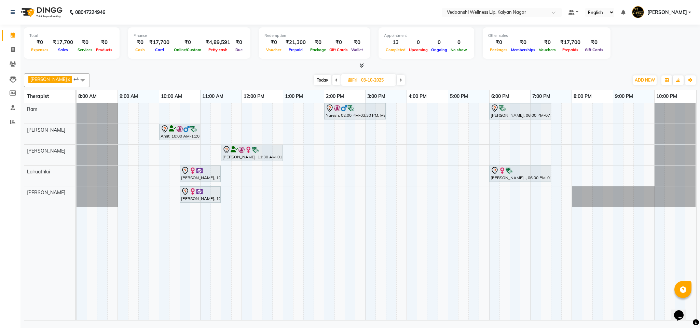
click at [314, 79] on span "Today" at bounding box center [322, 80] width 17 height 11
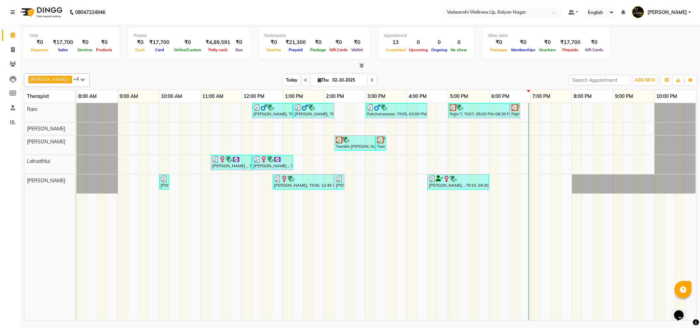
click at [283, 81] on span "Today" at bounding box center [291, 80] width 17 height 11
click at [413, 79] on div "Today Thu 02-10-2025" at bounding box center [329, 80] width 472 height 10
click at [371, 82] on icon at bounding box center [372, 80] width 3 height 4
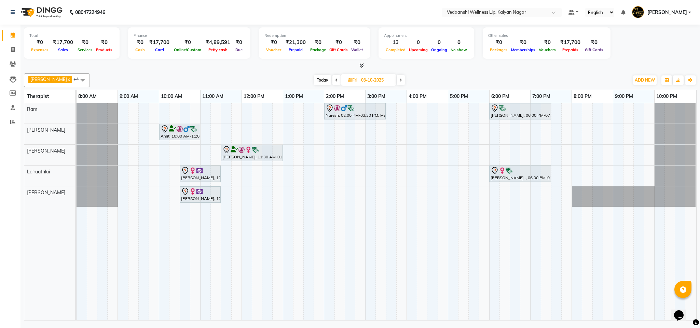
click at [315, 80] on span "Today" at bounding box center [322, 80] width 17 height 11
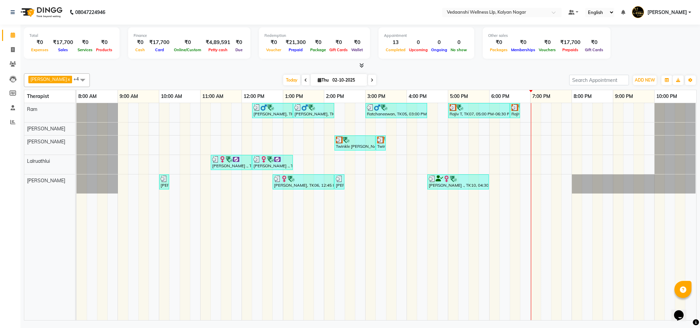
click at [371, 79] on icon at bounding box center [372, 80] width 3 height 4
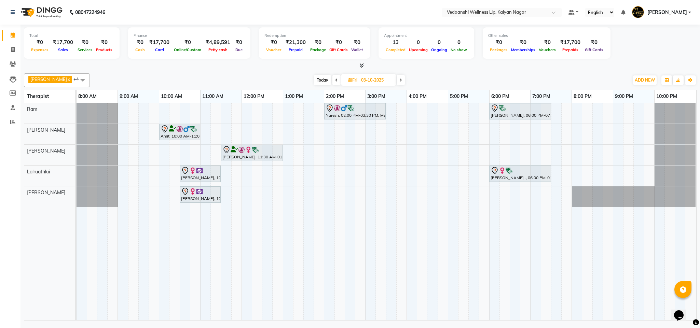
click at [399, 80] on icon at bounding box center [400, 80] width 3 height 4
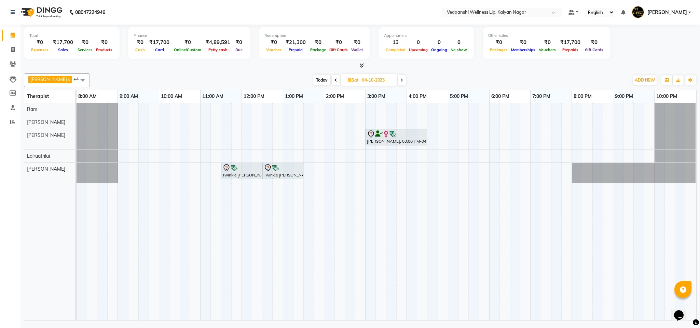
click at [400, 79] on icon at bounding box center [401, 80] width 3 height 4
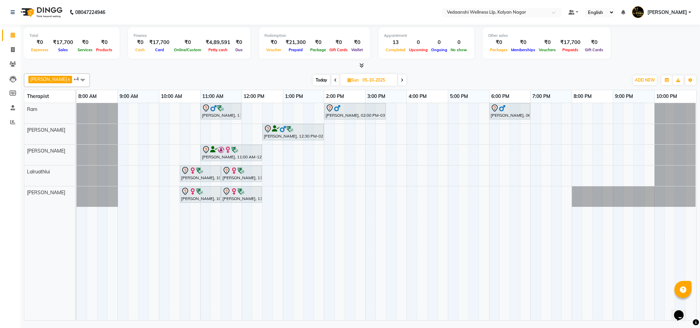
click at [334, 79] on icon at bounding box center [335, 80] width 3 height 4
type input "04-10-2025"
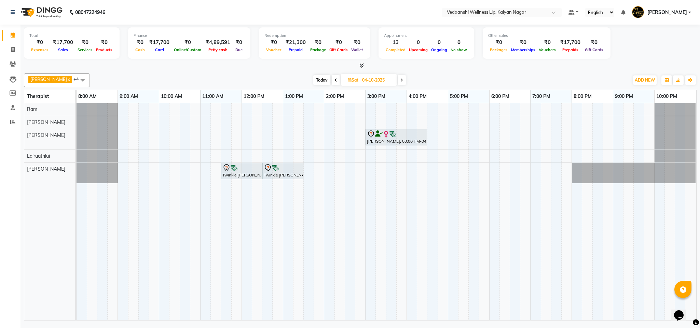
click at [76, 80] on span at bounding box center [83, 79] width 14 height 13
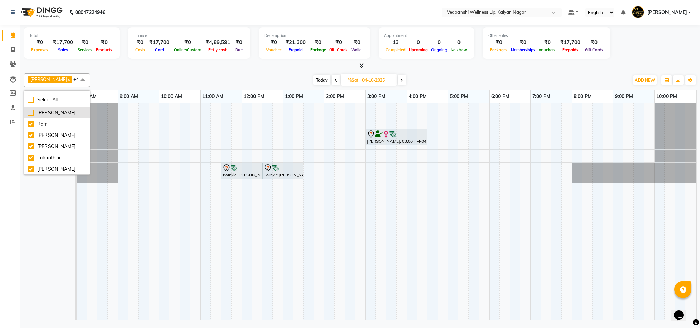
click at [55, 111] on div "[PERSON_NAME]" at bounding box center [57, 112] width 58 height 7
checkbox input "true"
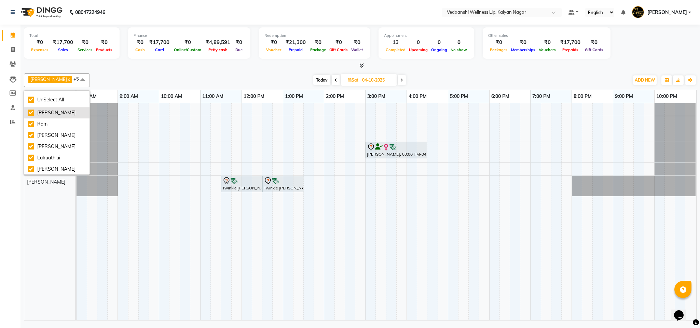
click at [55, 111] on div "[PERSON_NAME]" at bounding box center [57, 112] width 58 height 7
checkbox input "false"
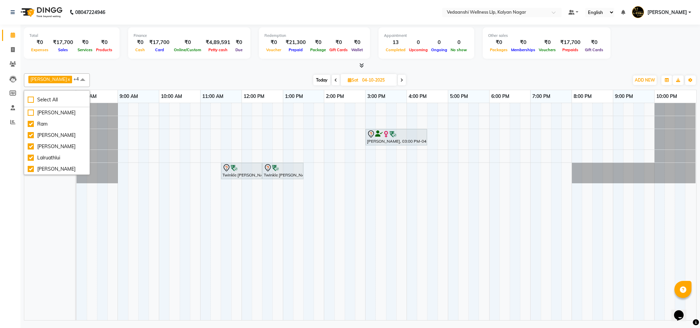
click at [350, 77] on span "[DATE]" at bounding box center [369, 80] width 56 height 12
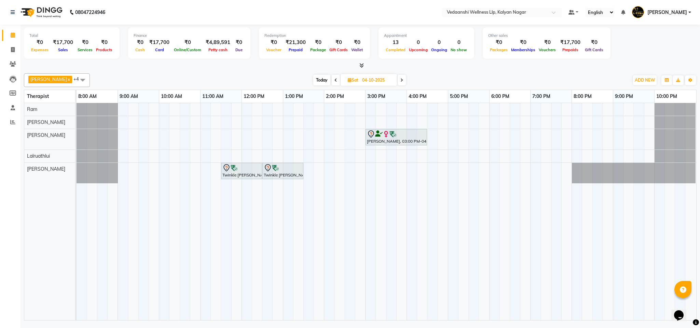
click at [364, 79] on input "04-10-2025" at bounding box center [377, 80] width 34 height 10
select select "10"
select select "2025"
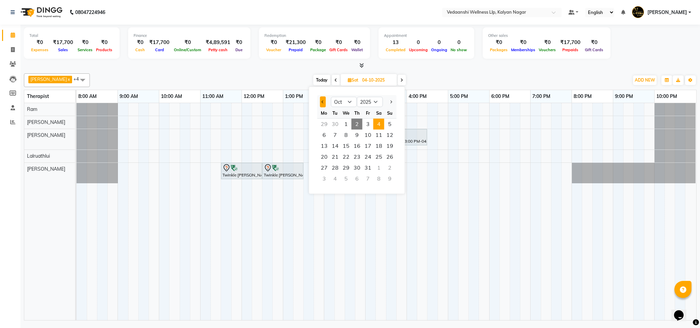
click at [325, 100] on button "Previous month" at bounding box center [323, 102] width 6 height 11
select select "9"
click at [381, 154] on span "27" at bounding box center [378, 157] width 11 height 11
type input "27-09-2025"
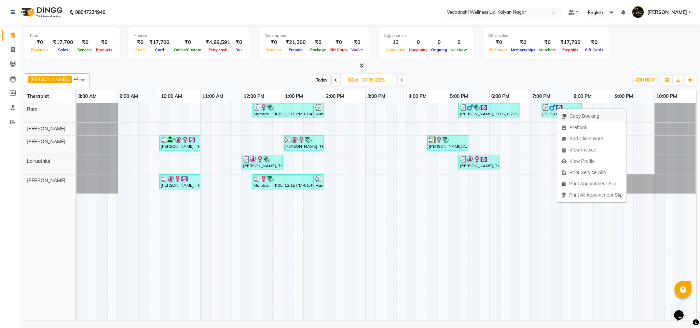
click at [574, 118] on span "Copy Booking" at bounding box center [584, 116] width 30 height 7
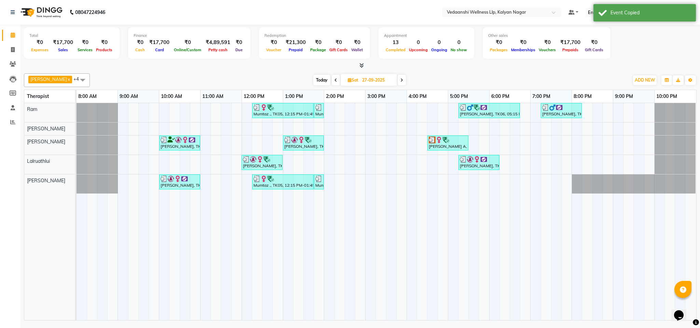
click at [360, 80] on input "27-09-2025" at bounding box center [377, 80] width 34 height 10
select select "9"
select select "2025"
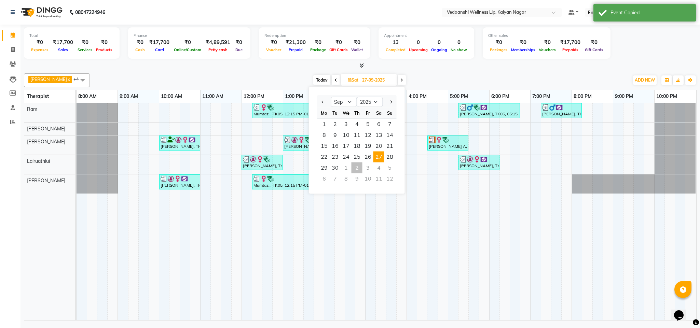
click at [380, 167] on div "4" at bounding box center [378, 168] width 11 height 11
type input "04-10-2025"
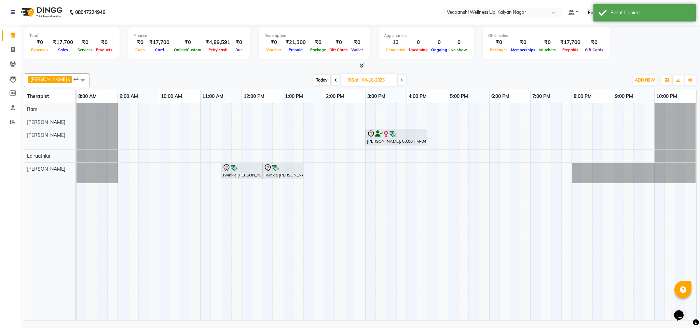
click at [534, 107] on div "[PERSON_NAME], 03:00 PM-04:30 PM, Swedish Massage with Wintergreen, Bayleaf & C…" at bounding box center [387, 211] width 620 height 217
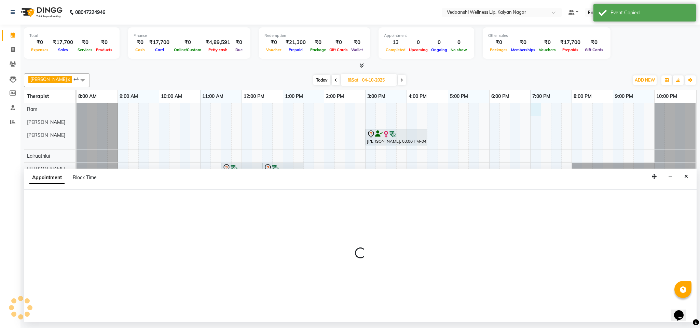
select select "67164"
select select "tentative"
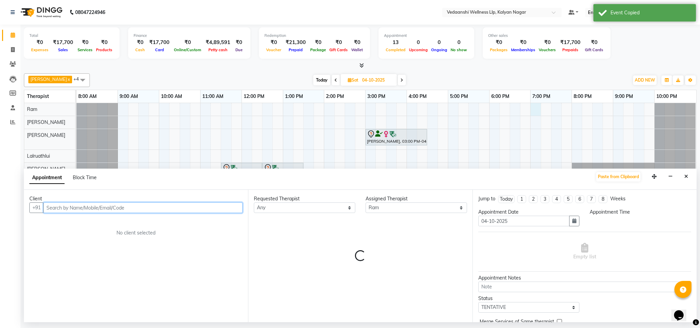
select select "1140"
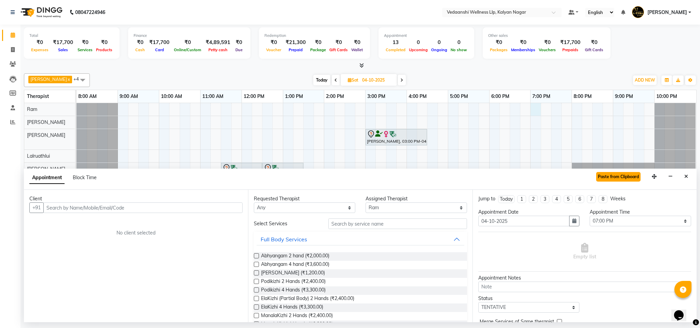
click at [599, 177] on button "Paste from Clipboard" at bounding box center [618, 177] width 44 height 10
select select
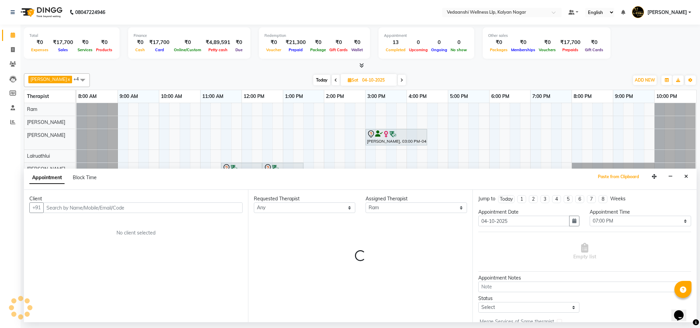
select select "1336"
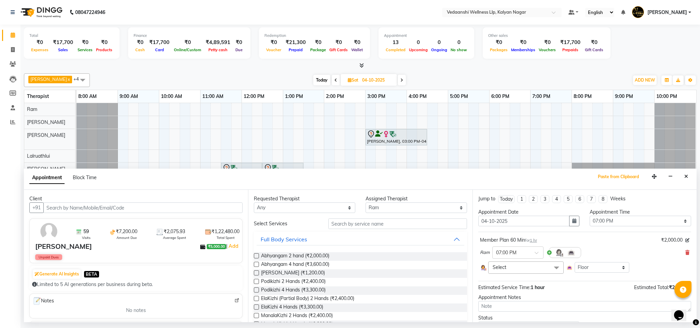
scroll to position [54, 0]
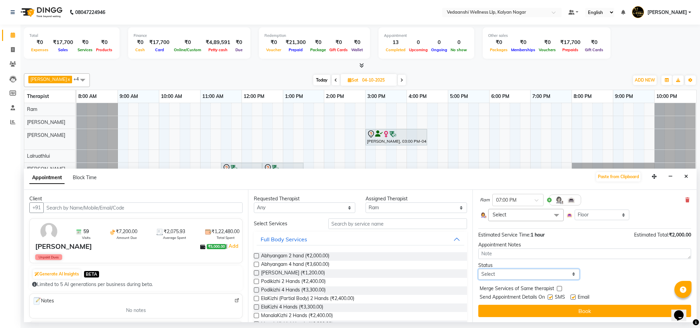
click at [500, 274] on select "Select TENTATIVE CONFIRM UPCOMING" at bounding box center [528, 274] width 101 height 11
select select "tentative"
click at [478, 269] on select "Select TENTATIVE CONFIRM UPCOMING" at bounding box center [528, 274] width 101 height 11
drag, startPoint x: 548, startPoint y: 296, endPoint x: 569, endPoint y: 302, distance: 21.5
click at [548, 296] on label at bounding box center [549, 297] width 5 height 5
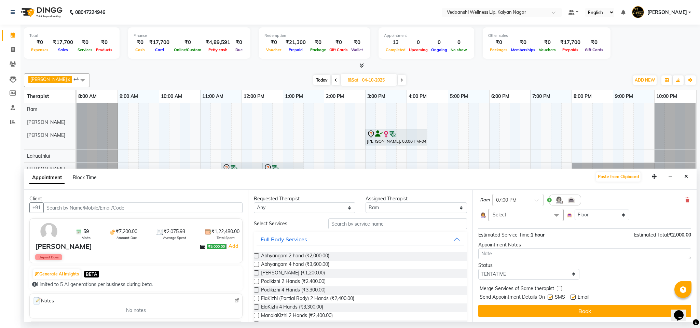
click at [548, 296] on input "checkbox" at bounding box center [549, 298] width 4 height 4
checkbox input "false"
click at [571, 298] on label at bounding box center [572, 297] width 5 height 5
click at [571, 298] on input "checkbox" at bounding box center [572, 298] width 4 height 4
checkbox input "false"
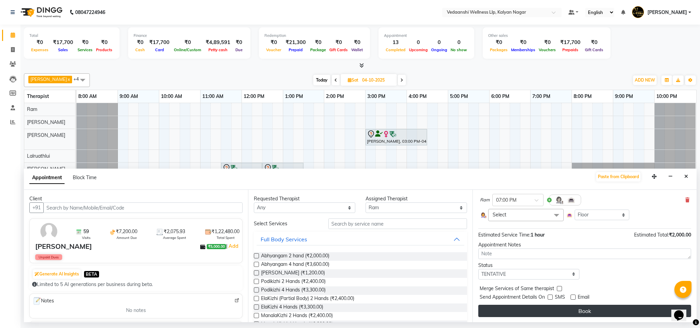
click at [577, 311] on button "Book" at bounding box center [584, 311] width 213 height 12
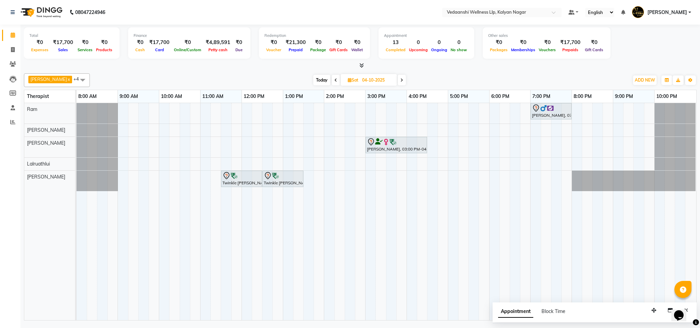
click at [316, 79] on span "Today" at bounding box center [321, 80] width 17 height 11
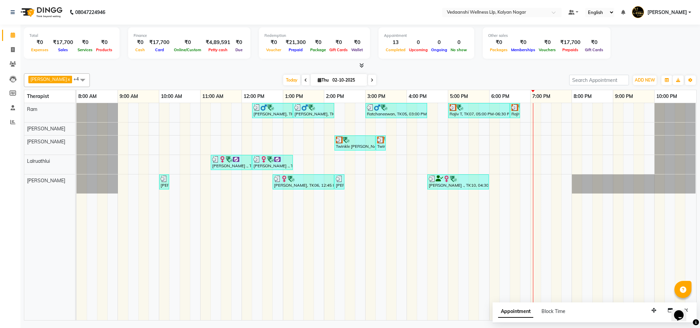
click at [284, 75] on div "[PERSON_NAME] x [PERSON_NAME] x Lalruathlui x Ram x [PERSON_NAME] x +4 Select A…" at bounding box center [360, 80] width 672 height 14
click at [283, 79] on span "Today" at bounding box center [291, 80] width 17 height 11
click at [369, 80] on div "Today Thu 02-10-2025" at bounding box center [329, 80] width 472 height 10
click at [368, 81] on span at bounding box center [372, 80] width 8 height 11
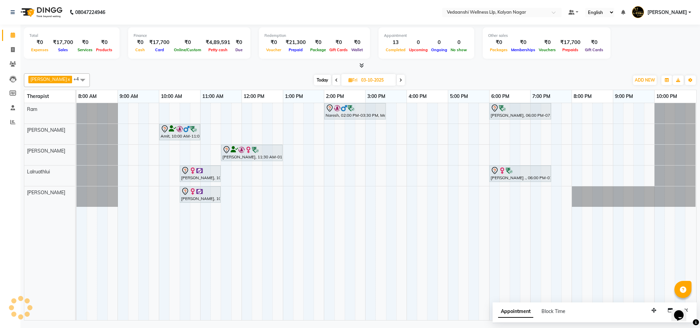
click at [317, 80] on span "Today" at bounding box center [322, 80] width 17 height 11
type input "02-10-2025"
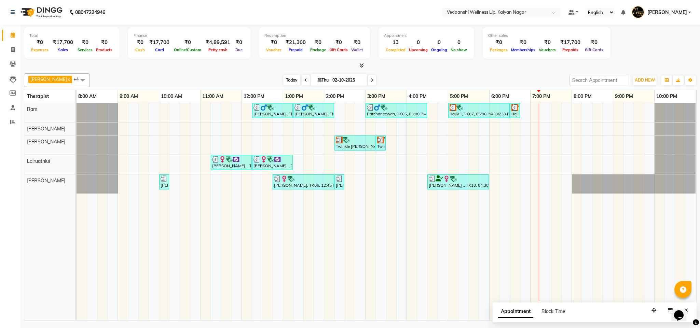
click at [283, 81] on span "Today" at bounding box center [291, 80] width 17 height 11
click at [283, 80] on span "Today" at bounding box center [291, 80] width 17 height 11
click at [283, 82] on span "Today" at bounding box center [291, 80] width 17 height 11
click at [391, 75] on div "[PERSON_NAME] x [PERSON_NAME] x Lalruathlui x Ram x [PERSON_NAME] x +4 Select A…" at bounding box center [360, 80] width 672 height 14
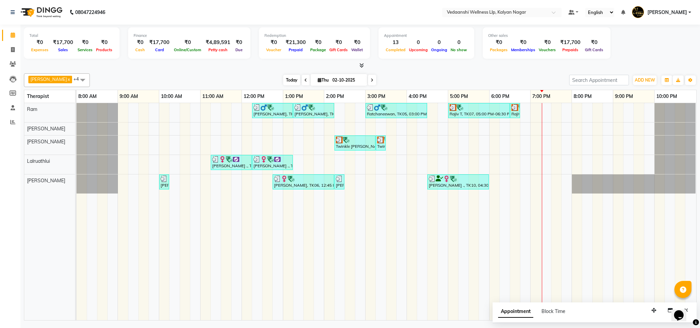
click at [283, 79] on span "Today" at bounding box center [291, 80] width 17 height 11
